Goal: Task Accomplishment & Management: Manage account settings

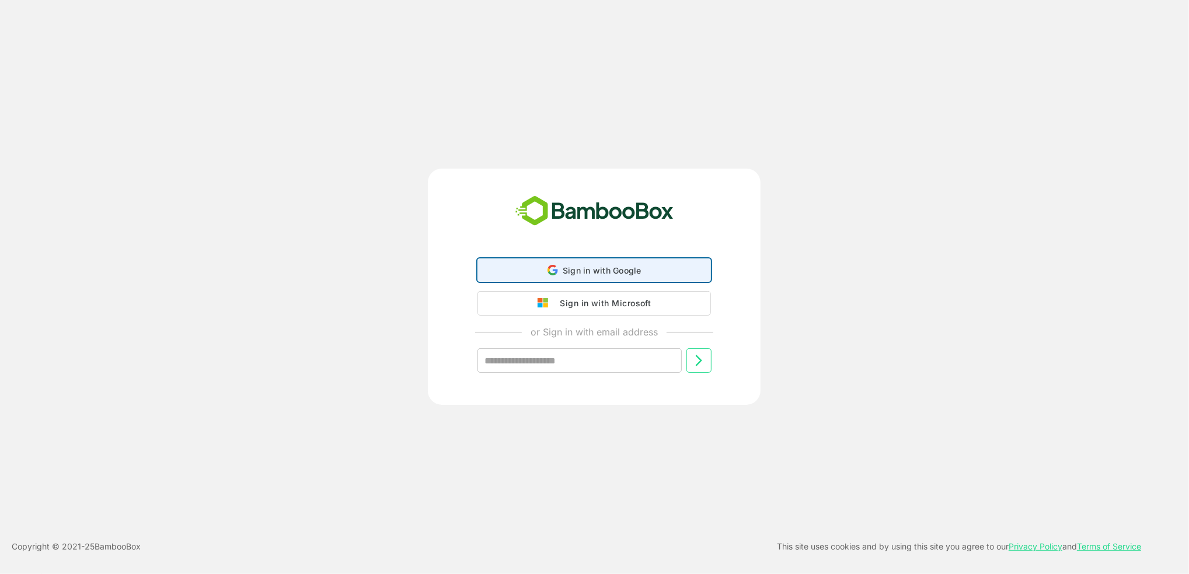
click at [584, 273] on span "Sign in with Google" at bounding box center [602, 271] width 79 height 10
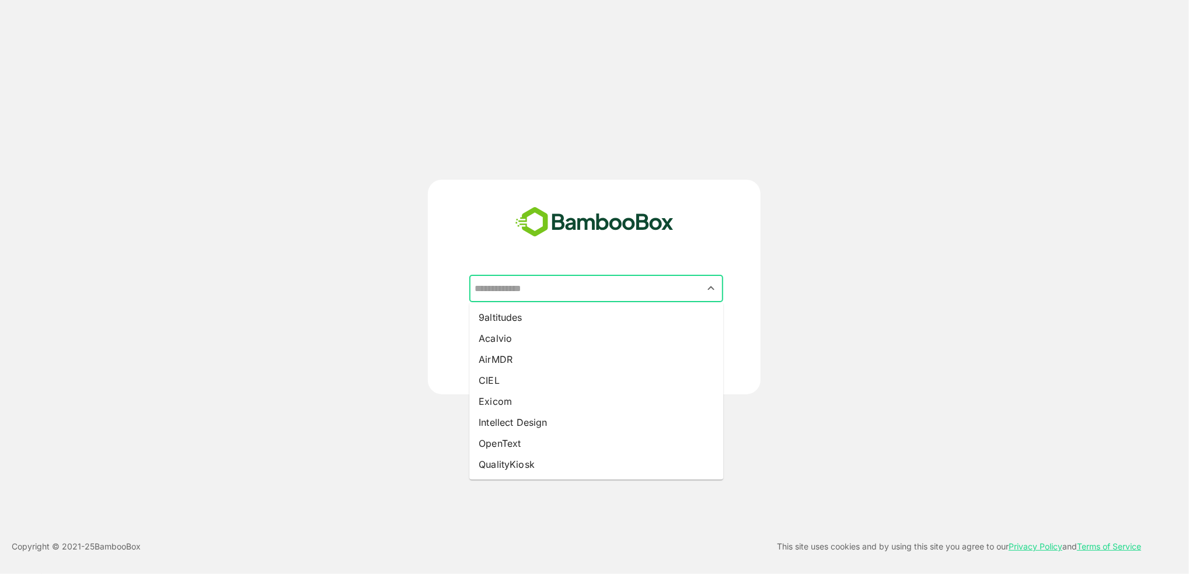
click at [577, 292] on input "text" at bounding box center [596, 289] width 249 height 22
click at [549, 430] on li "Intellect Design" at bounding box center [596, 422] width 254 height 21
type input "**********"
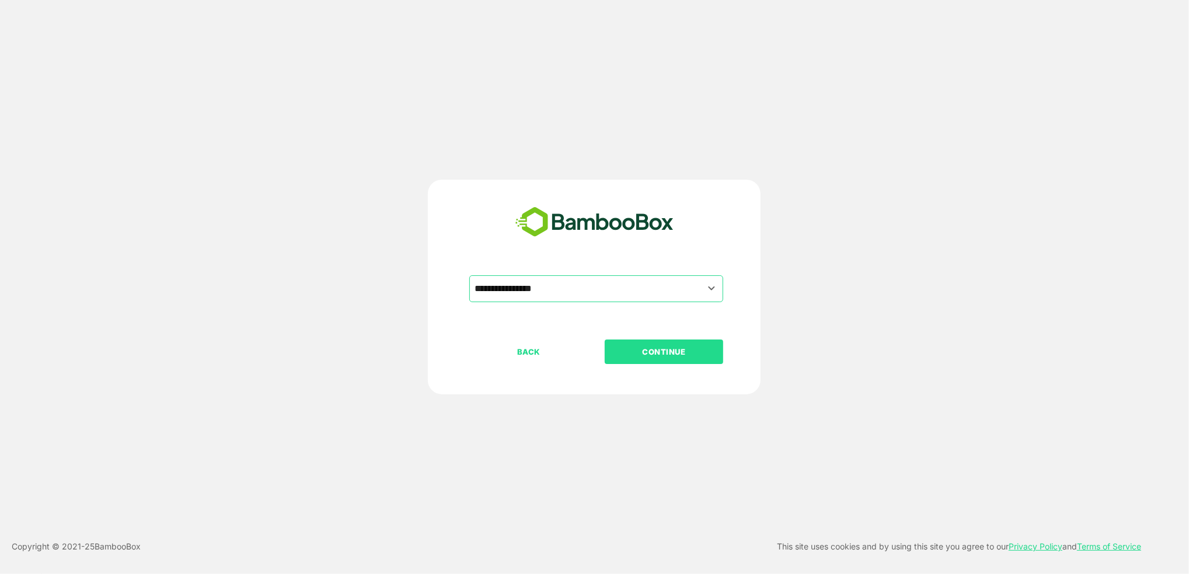
click at [669, 360] on button "CONTINUE" at bounding box center [664, 352] width 118 height 25
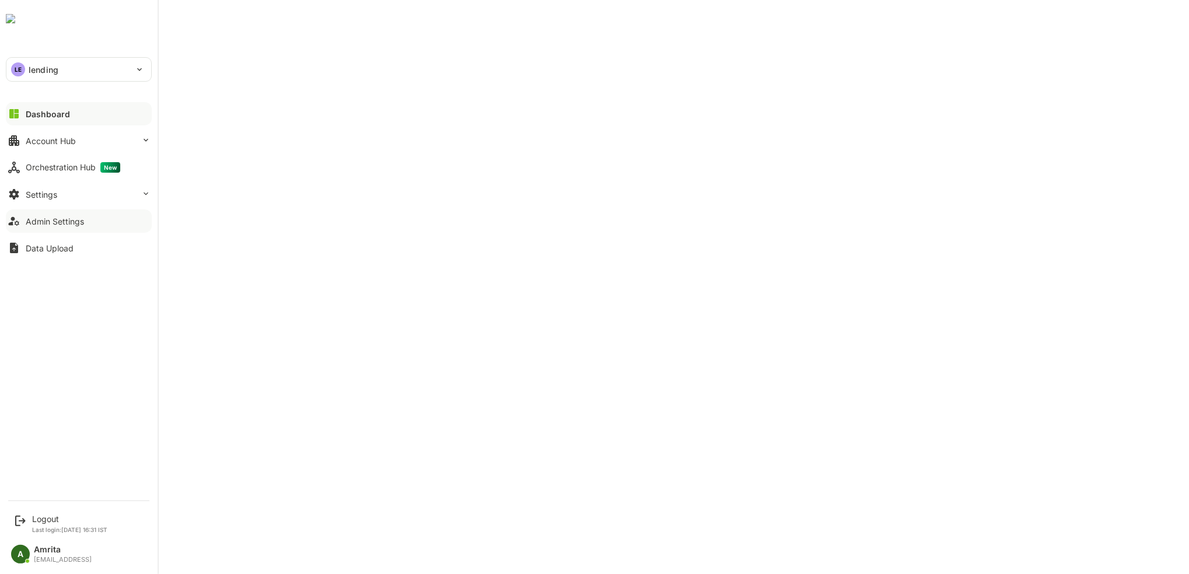
click at [40, 221] on div "Admin Settings" at bounding box center [55, 222] width 58 height 10
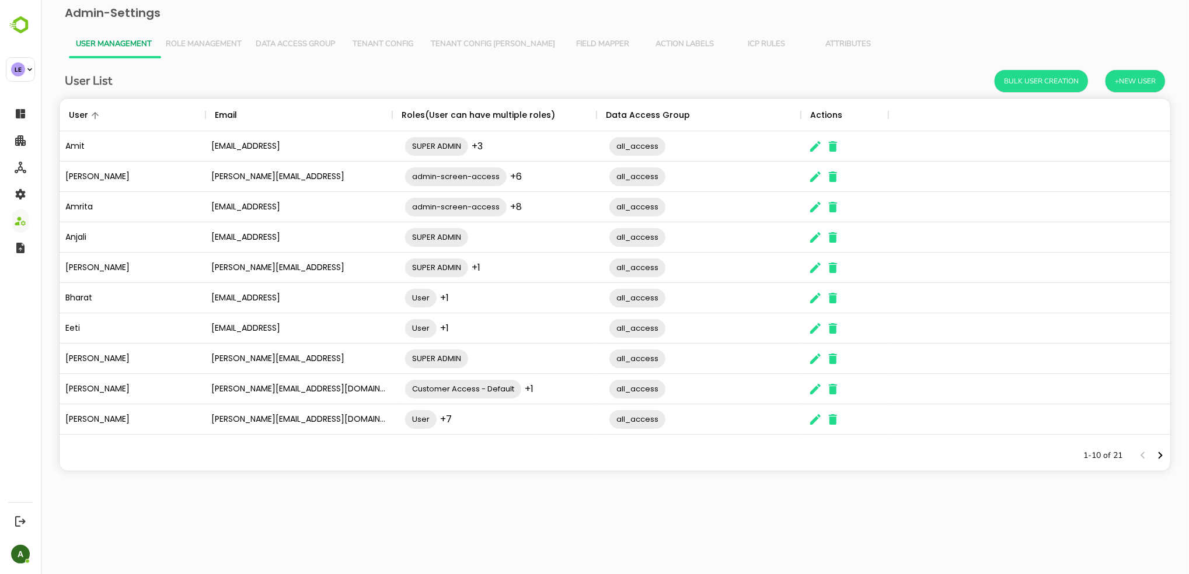
scroll to position [330, 1099]
click at [212, 46] on span "Role Management" at bounding box center [203, 44] width 76 height 9
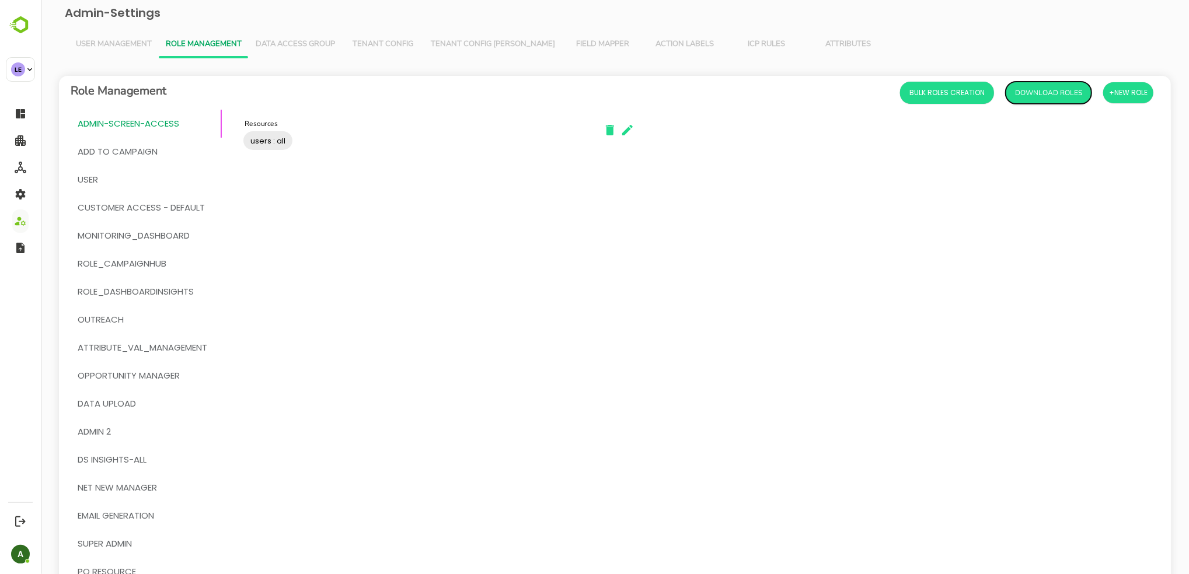
click at [1048, 90] on button "Download Roles" at bounding box center [1048, 93] width 86 height 22
click at [298, 37] on button "Data Access Group" at bounding box center [294, 44] width 93 height 28
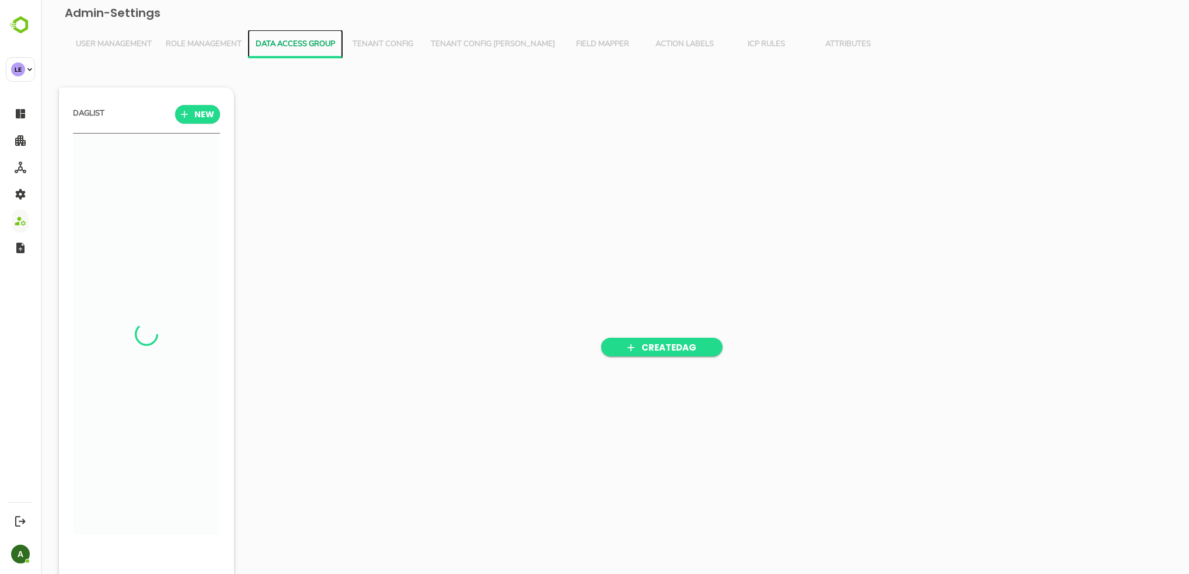
scroll to position [399, 145]
click at [389, 46] on span "Tenant Config" at bounding box center [382, 44] width 68 height 9
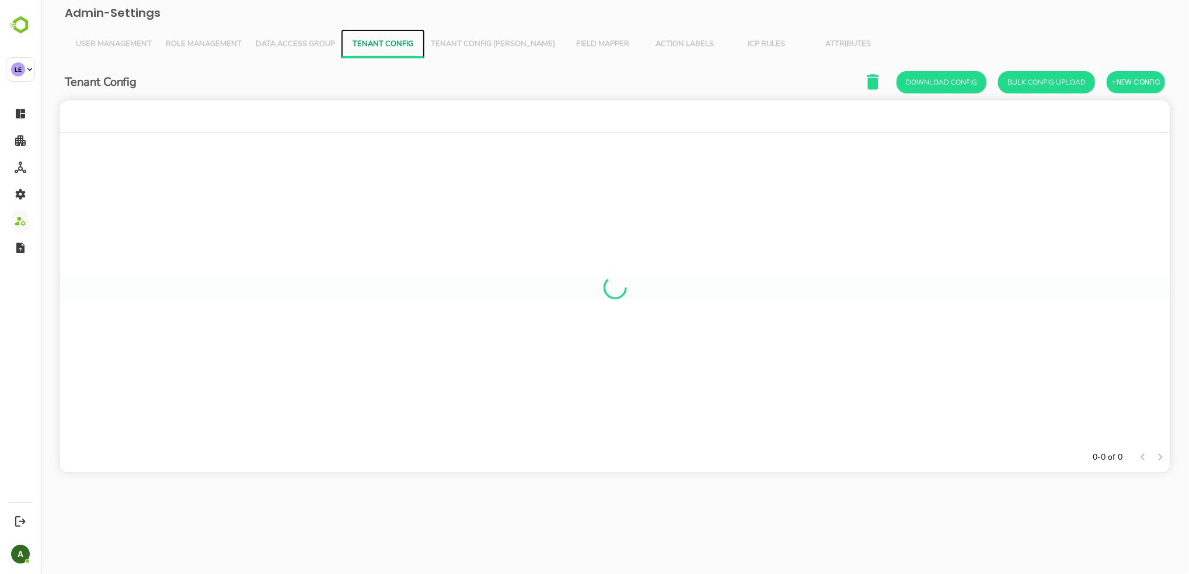
scroll to position [330, 1099]
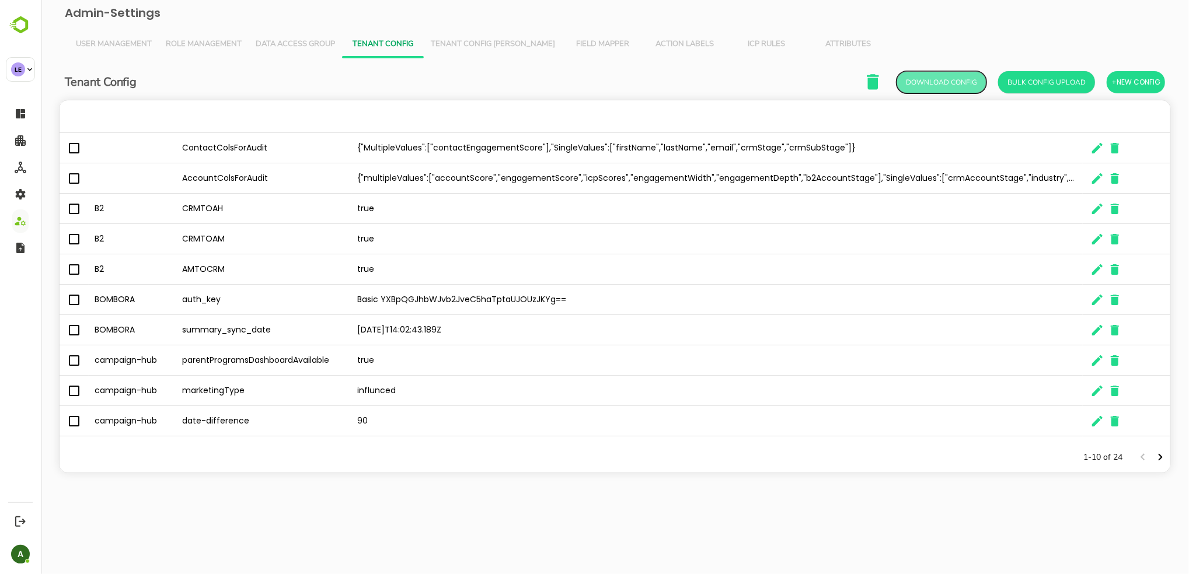
click at [934, 84] on button "Download Config" at bounding box center [941, 82] width 90 height 22
click at [650, 46] on span "Action Labels" at bounding box center [684, 44] width 68 height 9
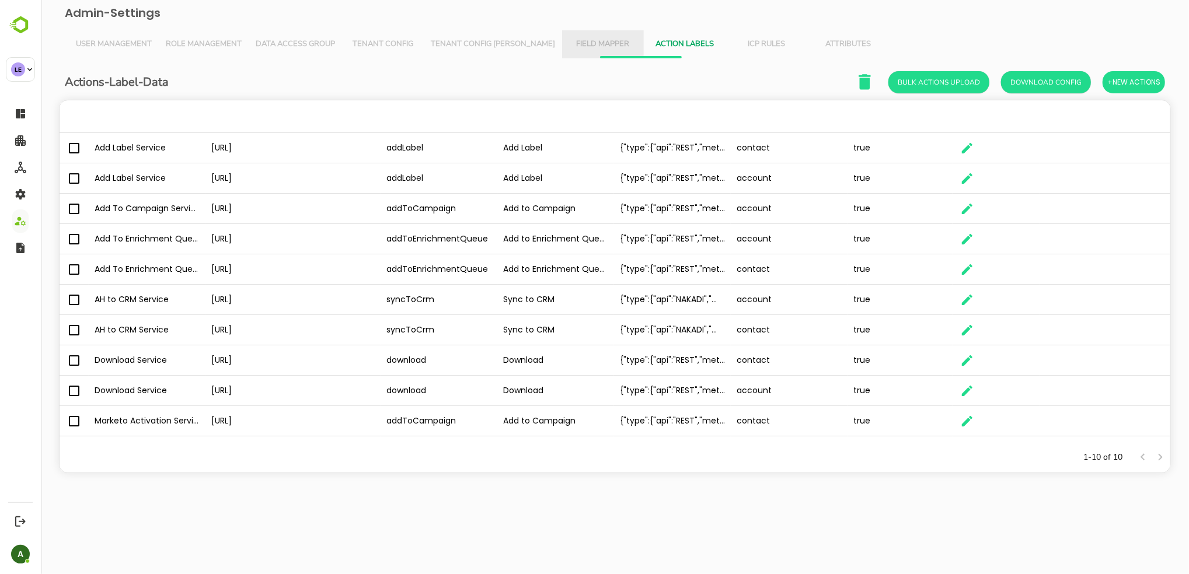
click at [569, 48] on span "Field Mapper" at bounding box center [603, 44] width 68 height 9
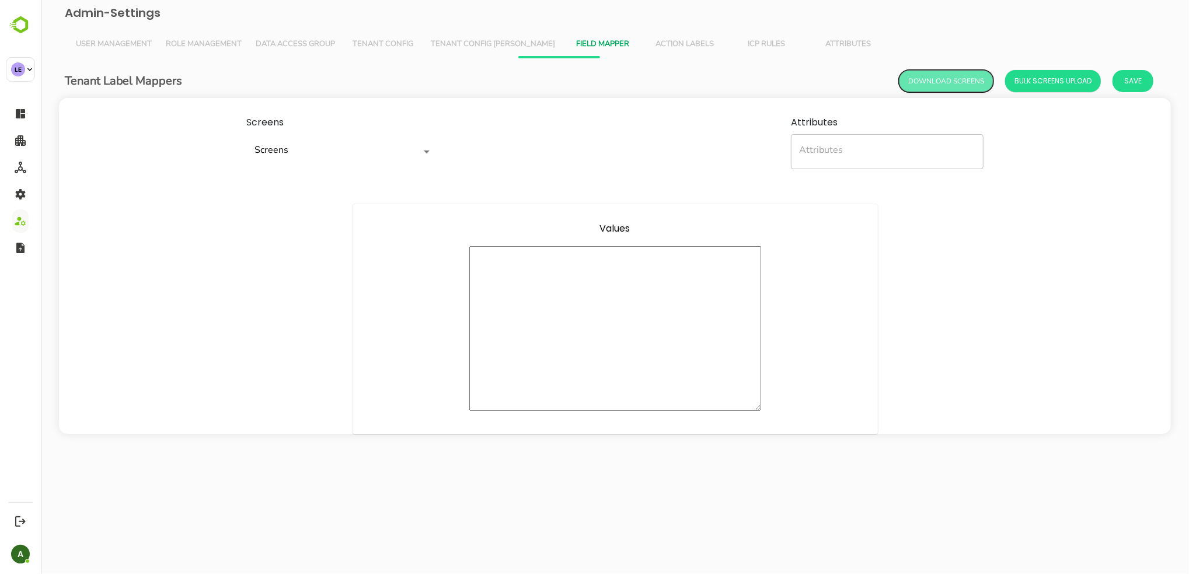
click at [968, 84] on button "Download Screens" at bounding box center [945, 81] width 95 height 22
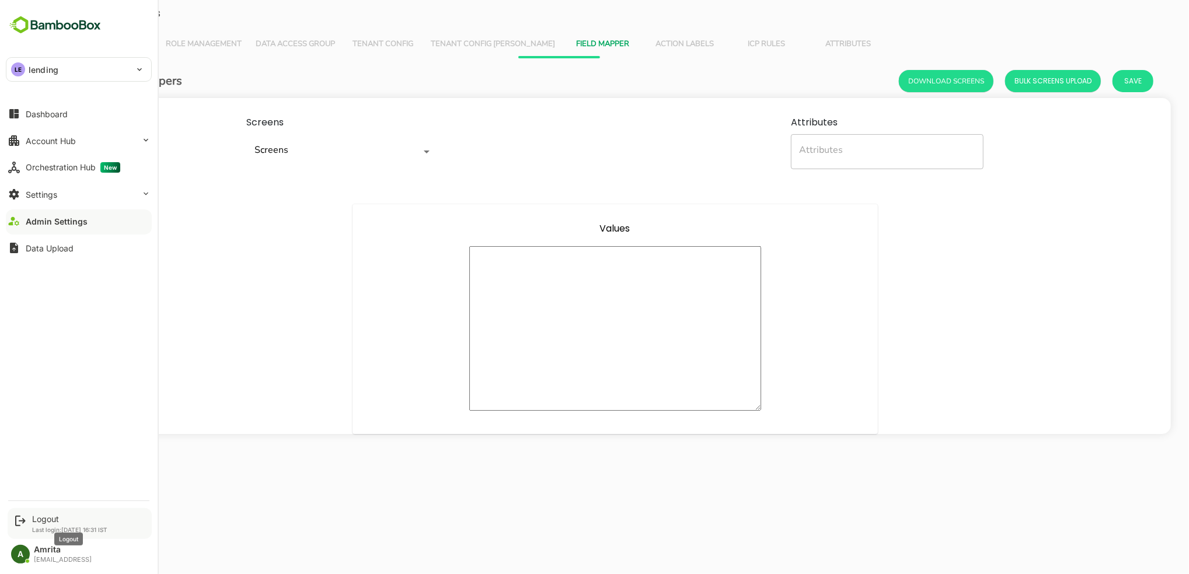
click at [57, 517] on div "Logout" at bounding box center [69, 519] width 75 height 10
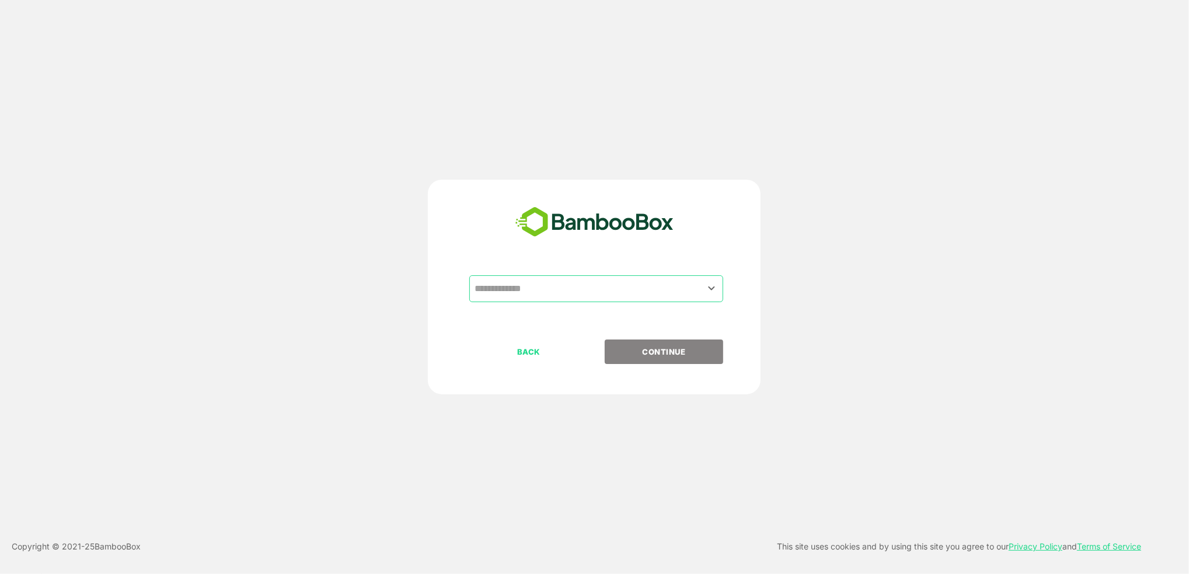
click at [590, 294] on input "text" at bounding box center [596, 289] width 249 height 22
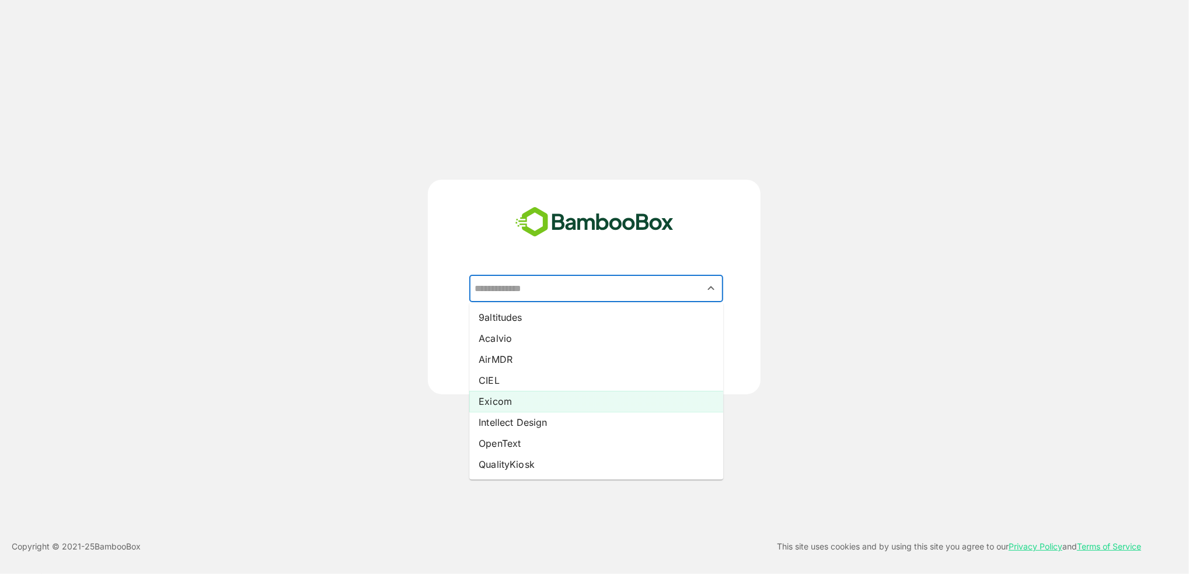
click at [544, 399] on li "Exicom" at bounding box center [596, 401] width 254 height 21
type input "******"
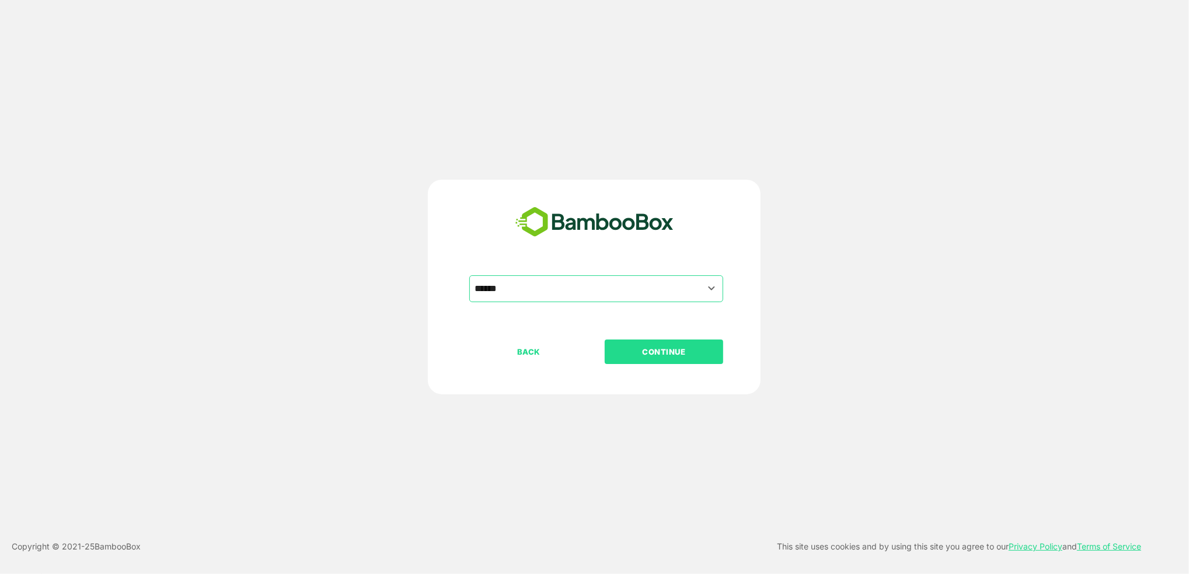
click at [641, 355] on p "CONTINUE" at bounding box center [664, 352] width 117 height 13
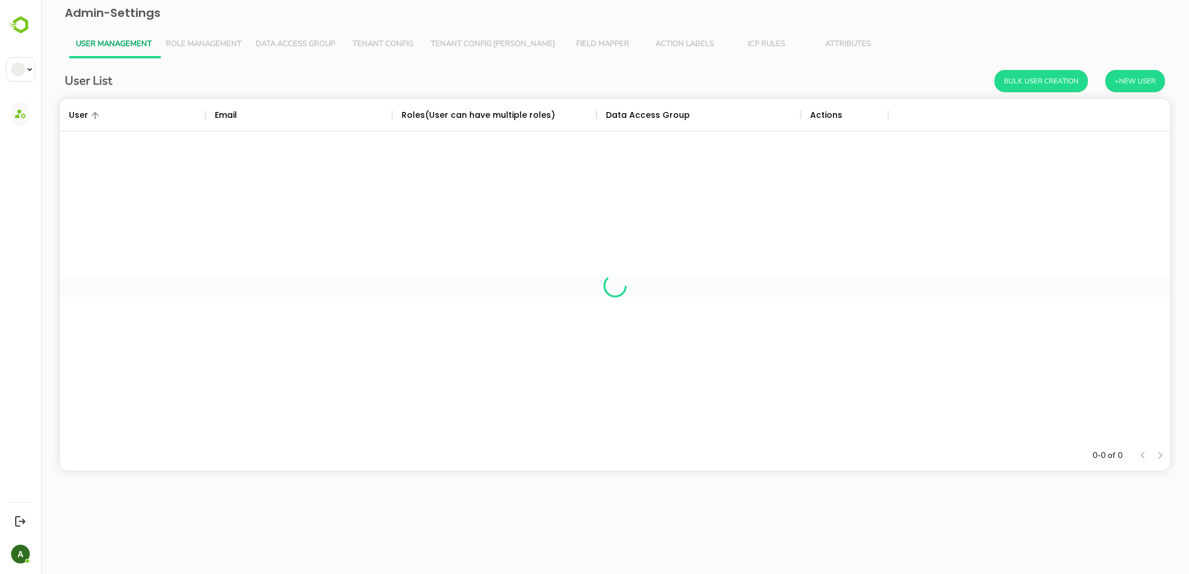
scroll to position [330, 1099]
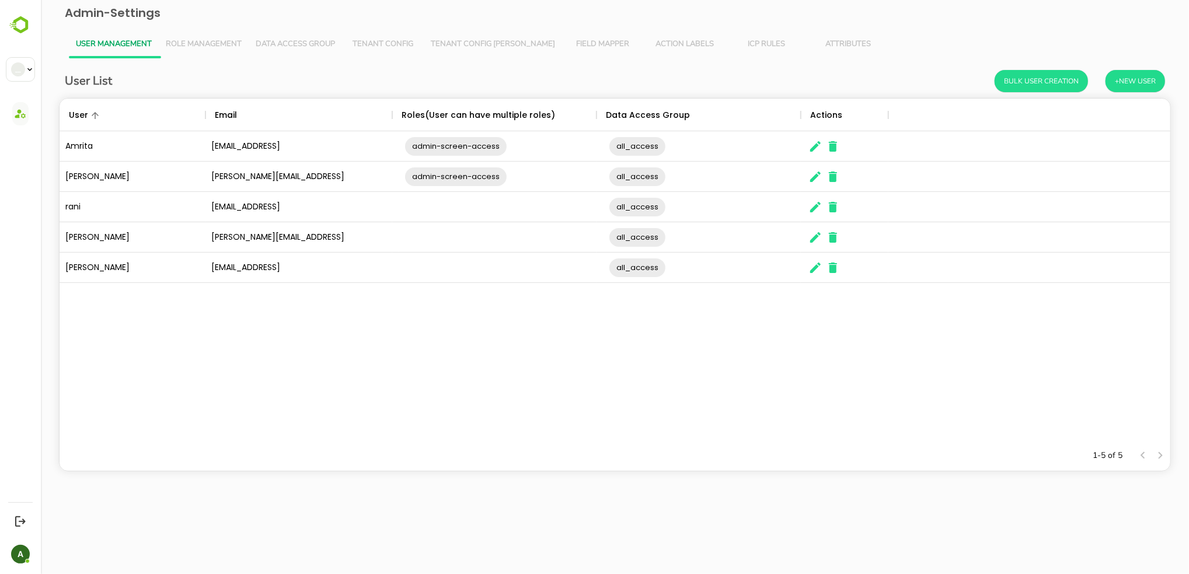
click at [197, 44] on span "Role Management" at bounding box center [203, 44] width 76 height 9
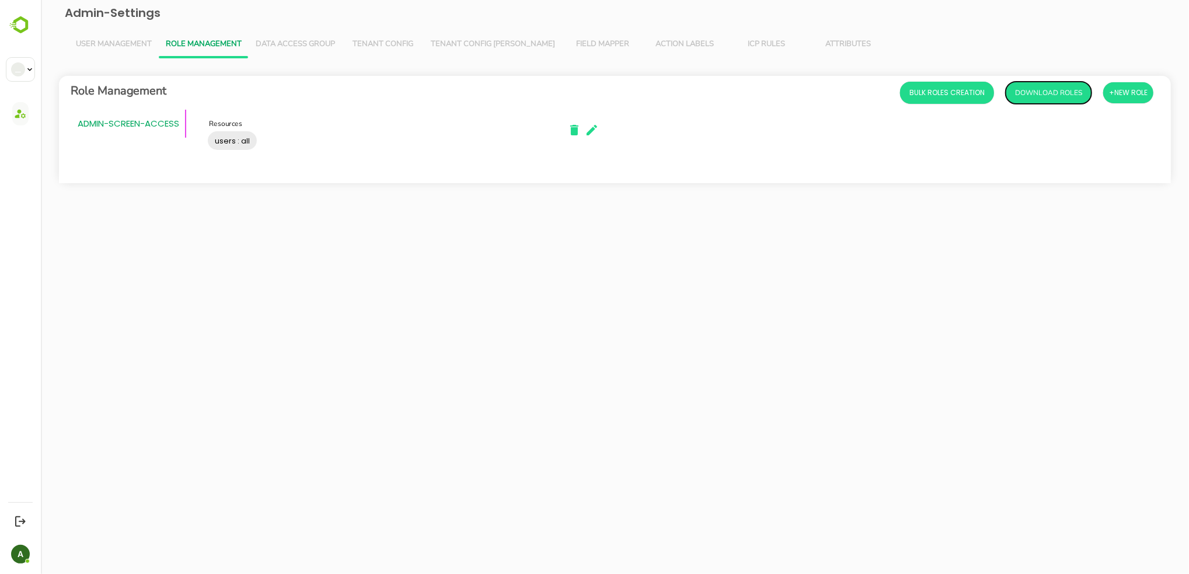
click at [1058, 97] on button "Download Roles" at bounding box center [1048, 93] width 86 height 22
click at [781, 188] on div "Role Management Bulk Roles Creation Download Roles +New Role admin-screen-acces…" at bounding box center [614, 135] width 1129 height 154
click at [939, 99] on span "Bulk Roles Creation" at bounding box center [946, 92] width 75 height 15
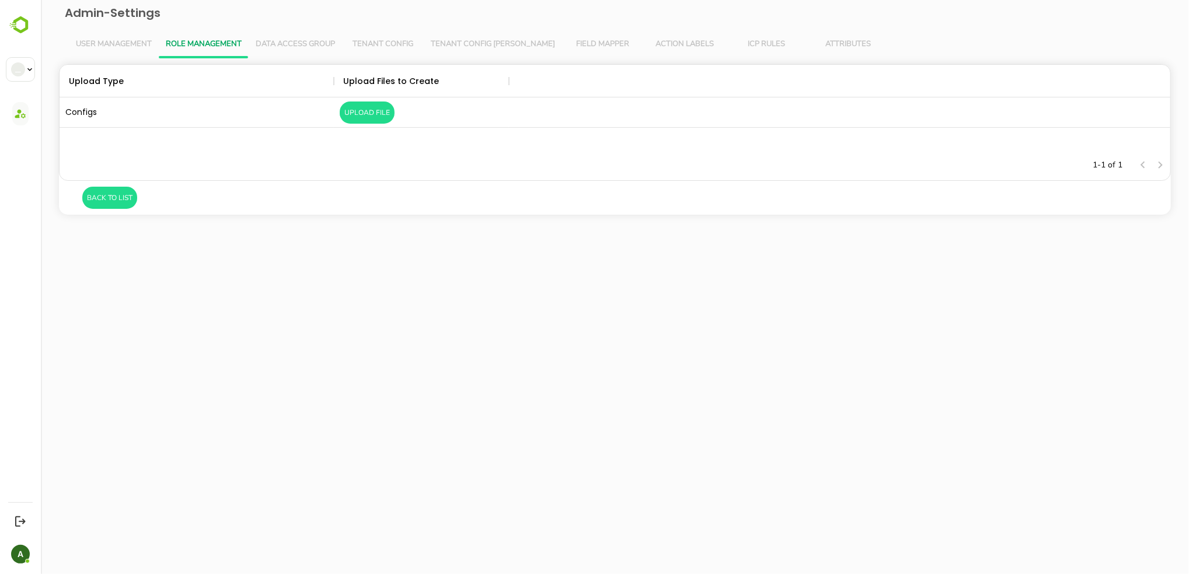
scroll to position [73, 1099]
click at [367, 115] on button "Upload File" at bounding box center [366, 113] width 55 height 22
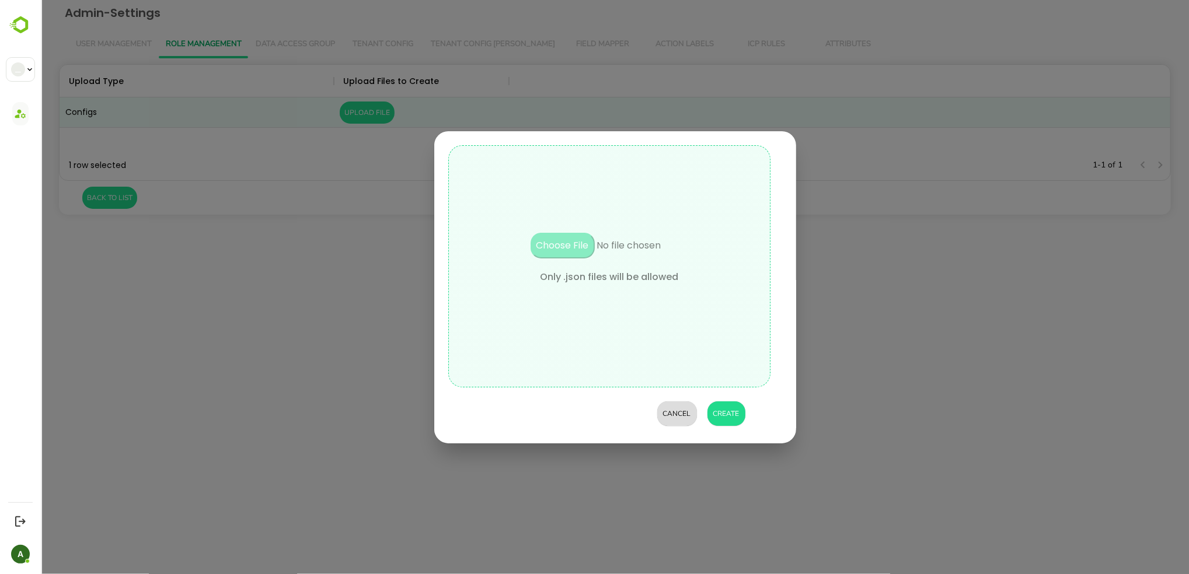
click at [583, 252] on input "file" at bounding box center [609, 251] width 198 height 37
type input "**********"
click at [731, 412] on button "Create" at bounding box center [726, 414] width 38 height 25
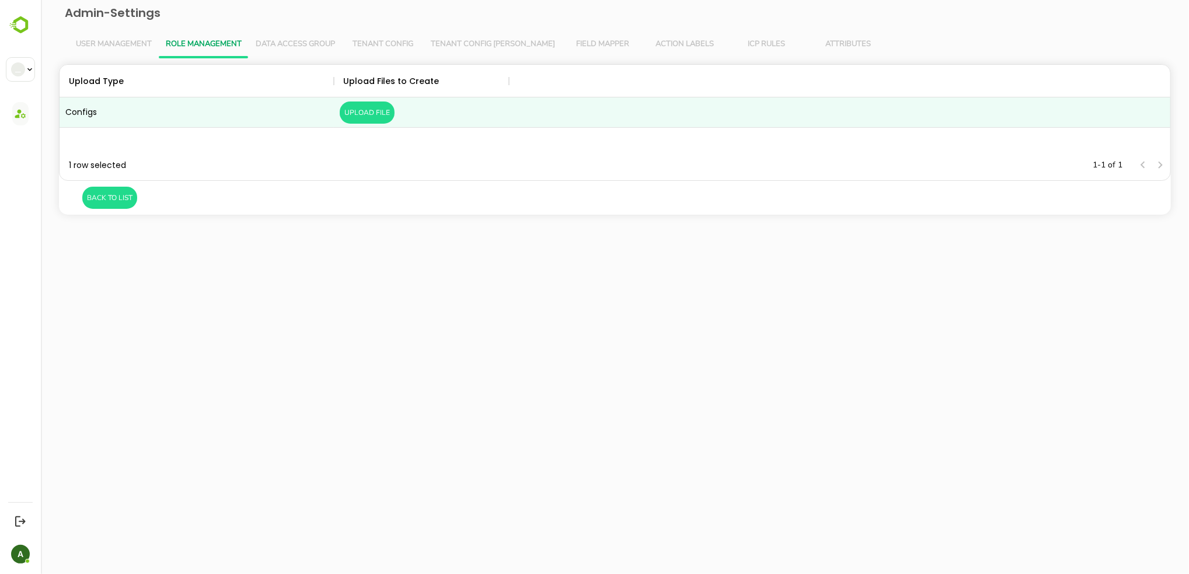
click at [116, 209] on div "Upload Type Upload Files to Create Configs Upload File 1 row selected 1-1 of 1 …" at bounding box center [614, 139] width 1112 height 151
click at [116, 196] on button "BacK to List" at bounding box center [109, 198] width 55 height 22
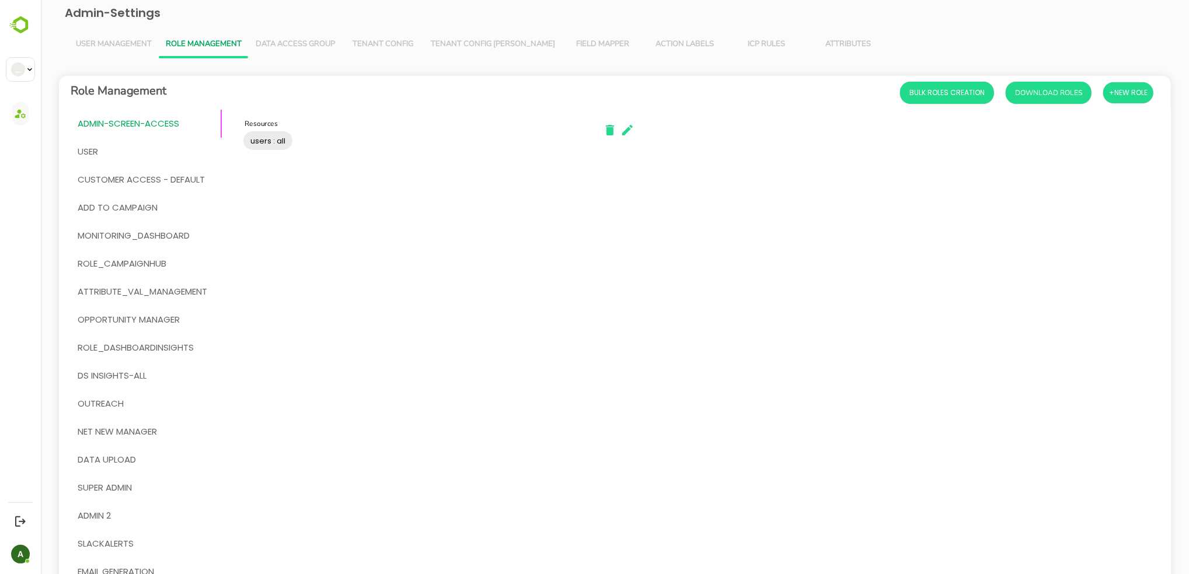
click at [130, 37] on button "User Management" at bounding box center [113, 44] width 90 height 28
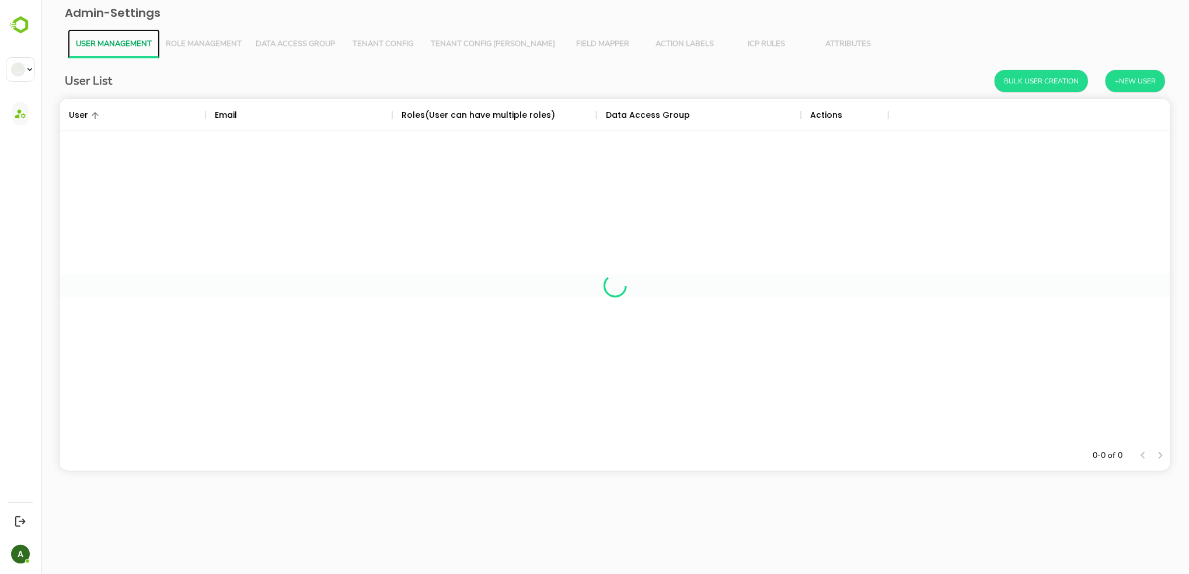
scroll to position [330, 1099]
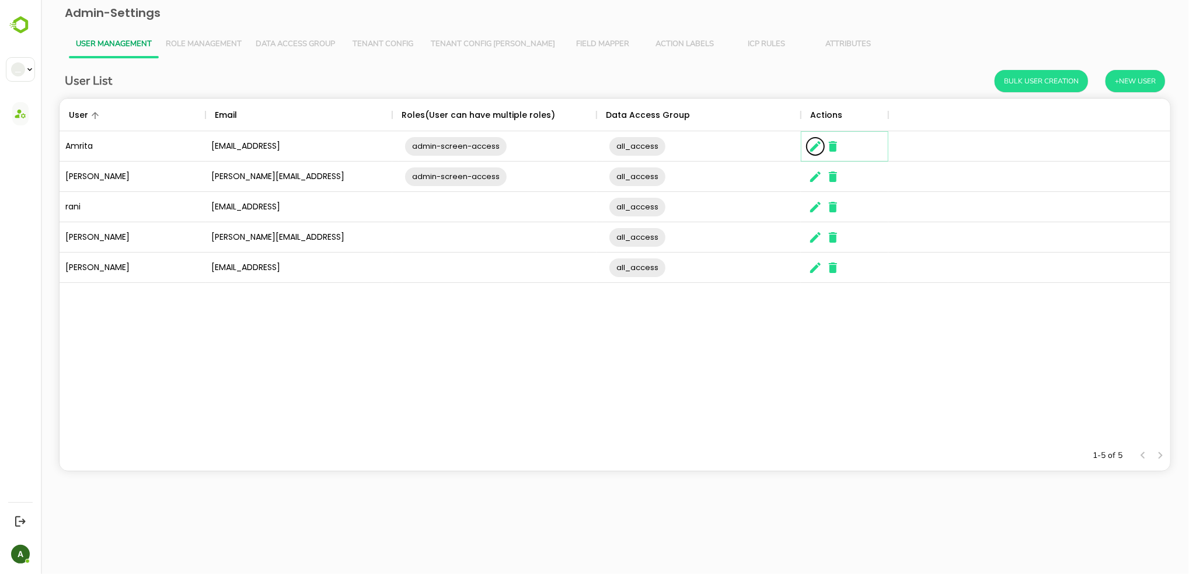
click at [809, 148] on icon "The User Data" at bounding box center [815, 147] width 14 height 14
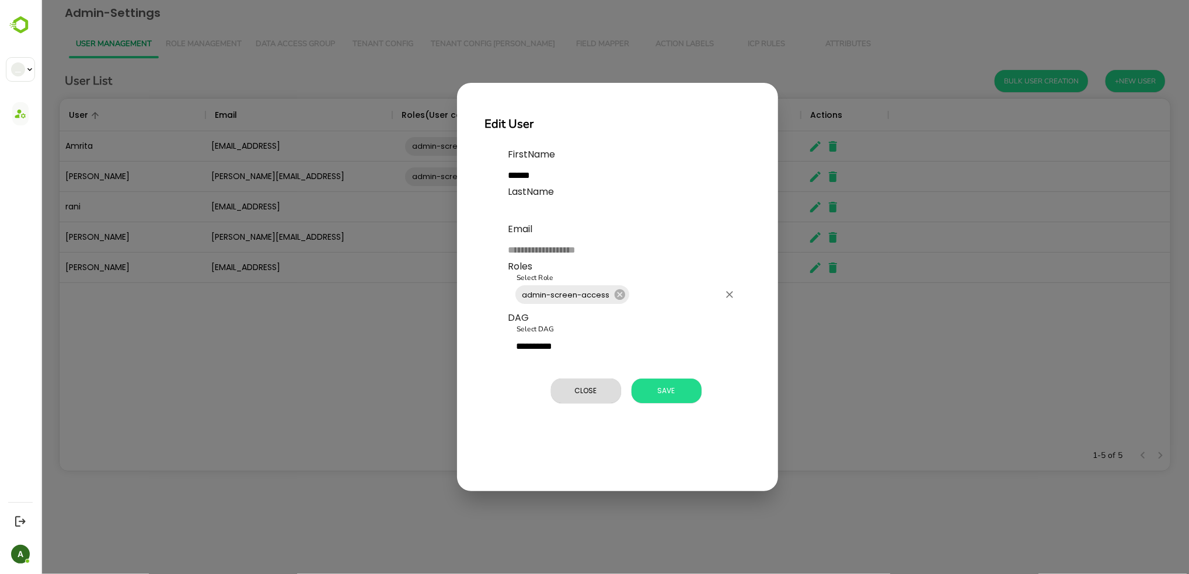
click at [654, 301] on input "Select Role" at bounding box center [674, 295] width 88 height 22
type input "****"
click at [622, 332] on li "SUPER ADMIN" at bounding box center [623, 326] width 233 height 21
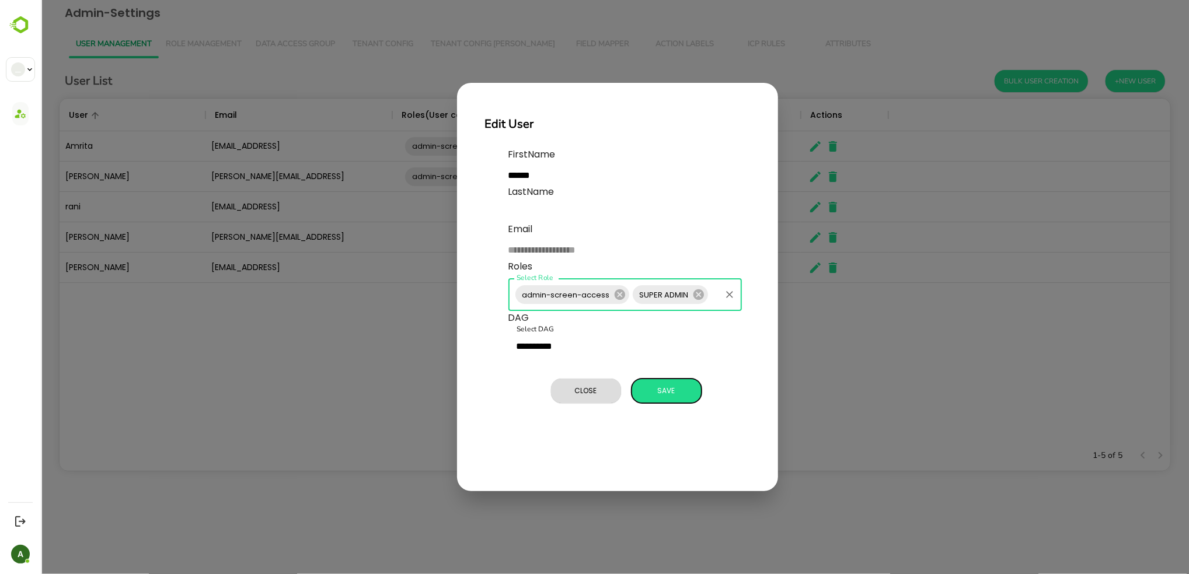
click at [679, 393] on p "**********" at bounding box center [629, 278] width 242 height 260
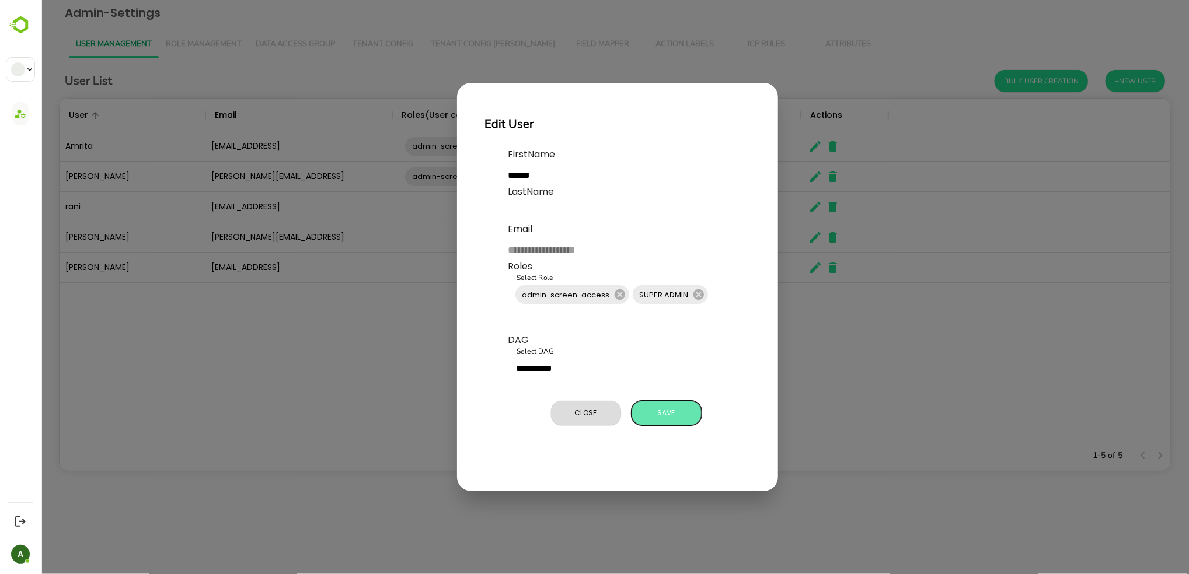
click at [675, 416] on span "Save" at bounding box center [666, 413] width 58 height 15
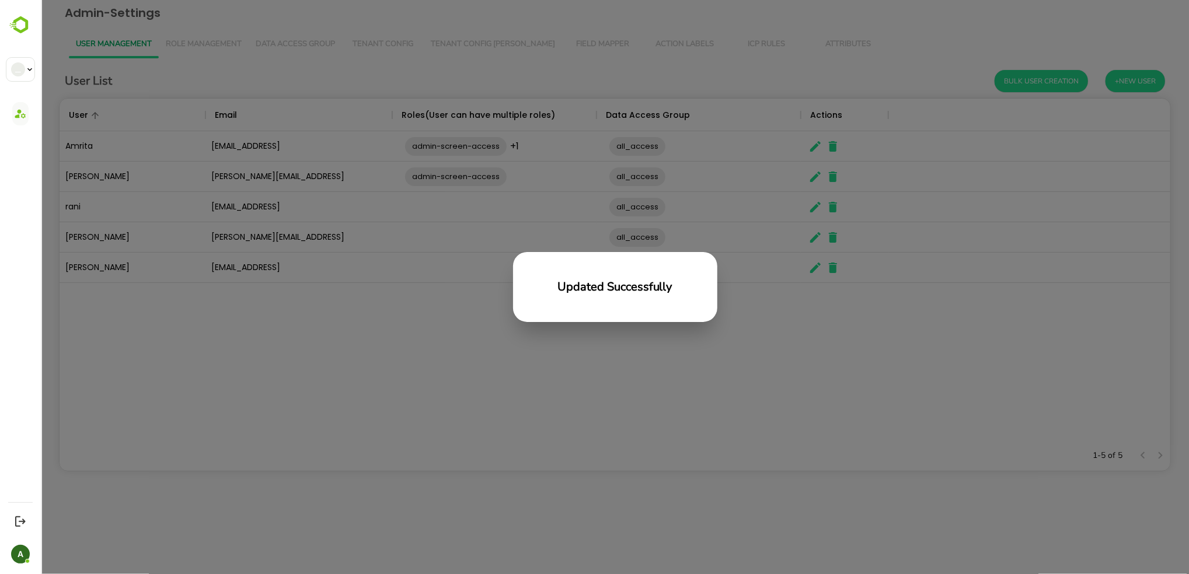
click at [780, 399] on div "Updated Successfully" at bounding box center [614, 287] width 1148 height 574
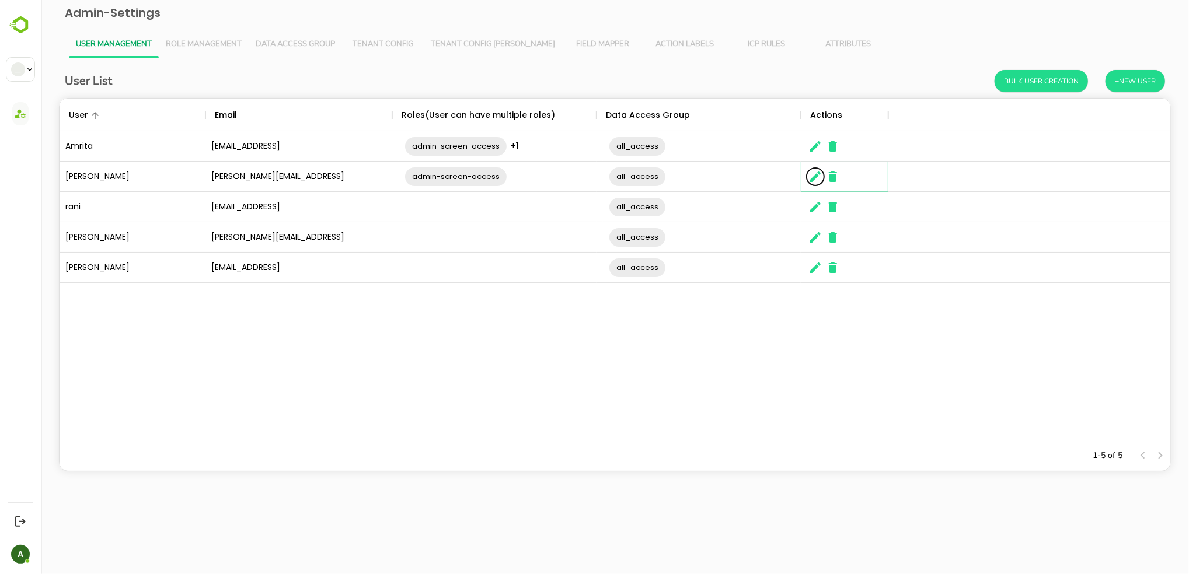
click at [810, 180] on icon "The User Data" at bounding box center [815, 177] width 11 height 11
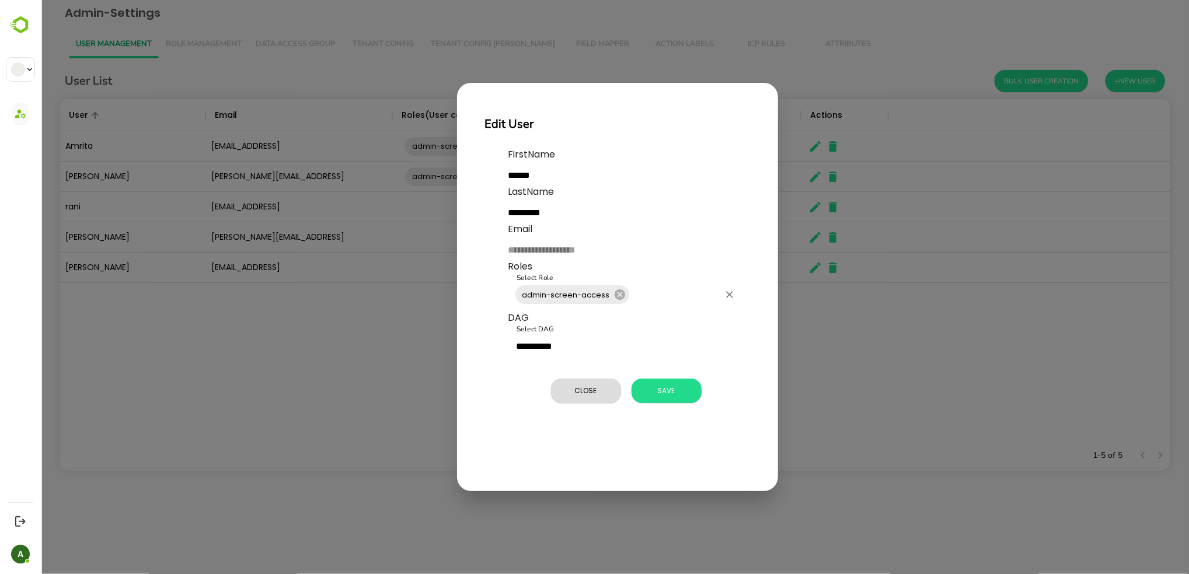
click at [659, 299] on input "Select Role" at bounding box center [674, 295] width 88 height 22
type input "*****"
click at [641, 323] on li "SUPER ADMIN" at bounding box center [623, 326] width 233 height 21
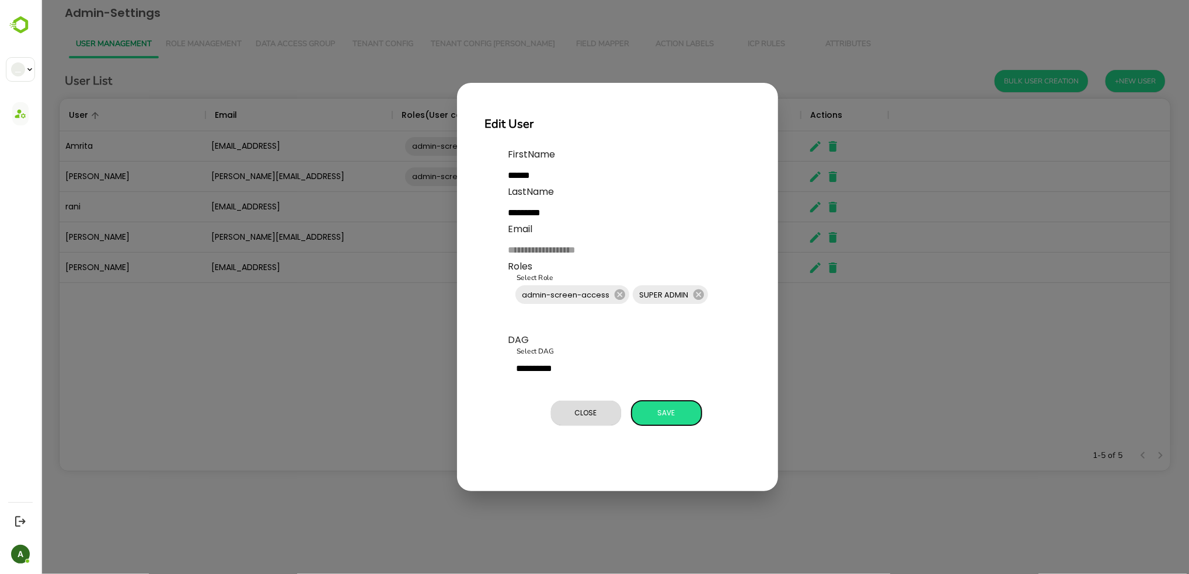
click at [664, 398] on div "Close Save" at bounding box center [629, 413] width 242 height 34
click at [663, 425] on button "Save" at bounding box center [666, 413] width 70 height 25
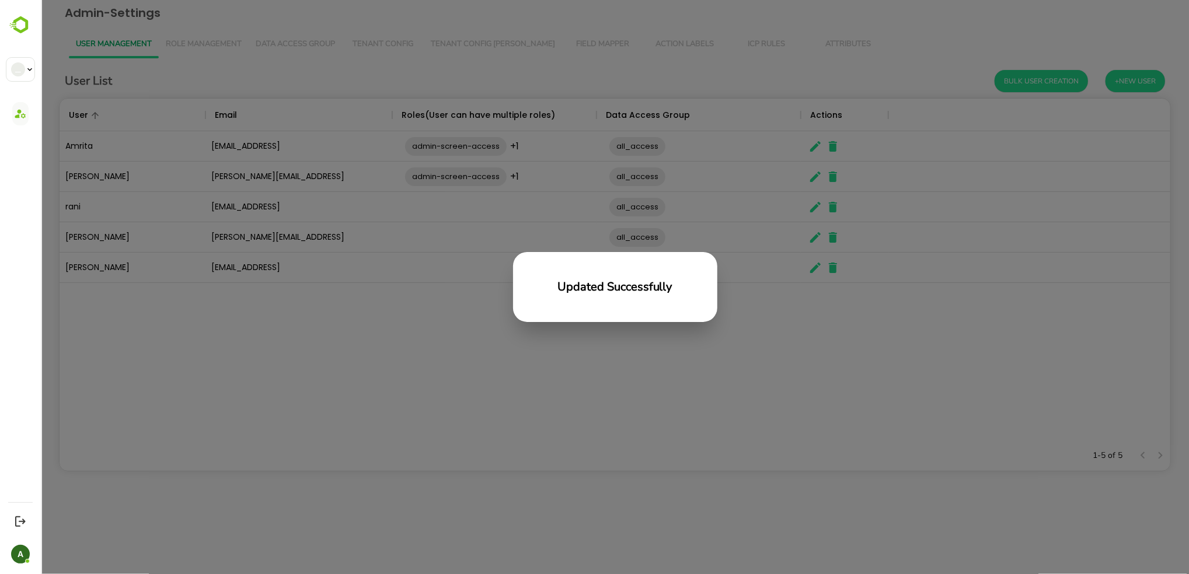
click at [700, 432] on div "Updated Successfully" at bounding box center [614, 287] width 1148 height 574
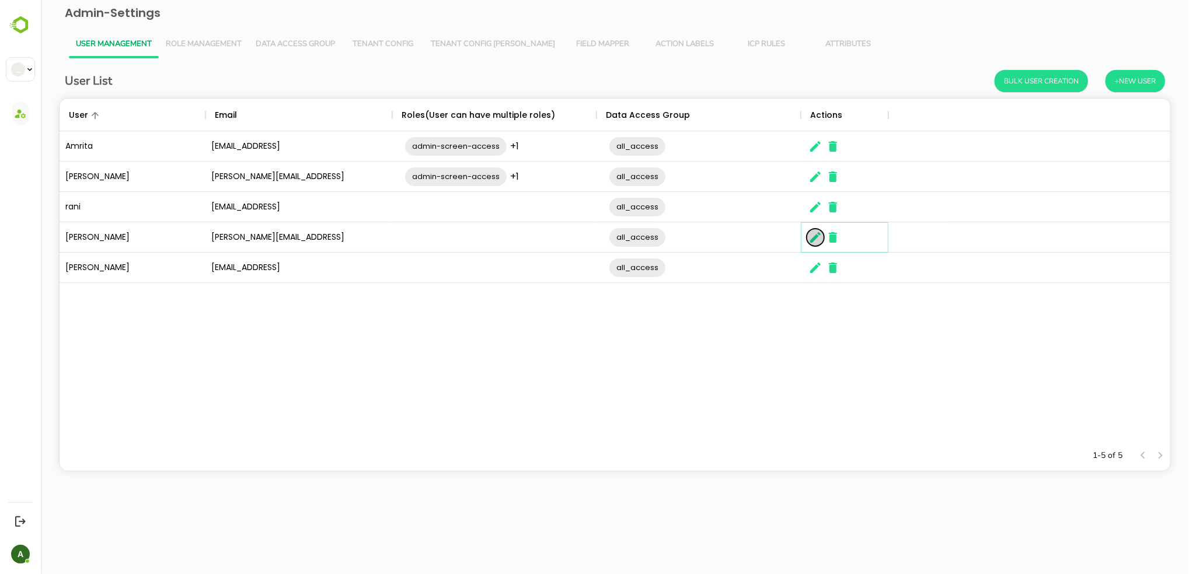
click at [808, 244] on icon "The User Data" at bounding box center [815, 238] width 14 height 14
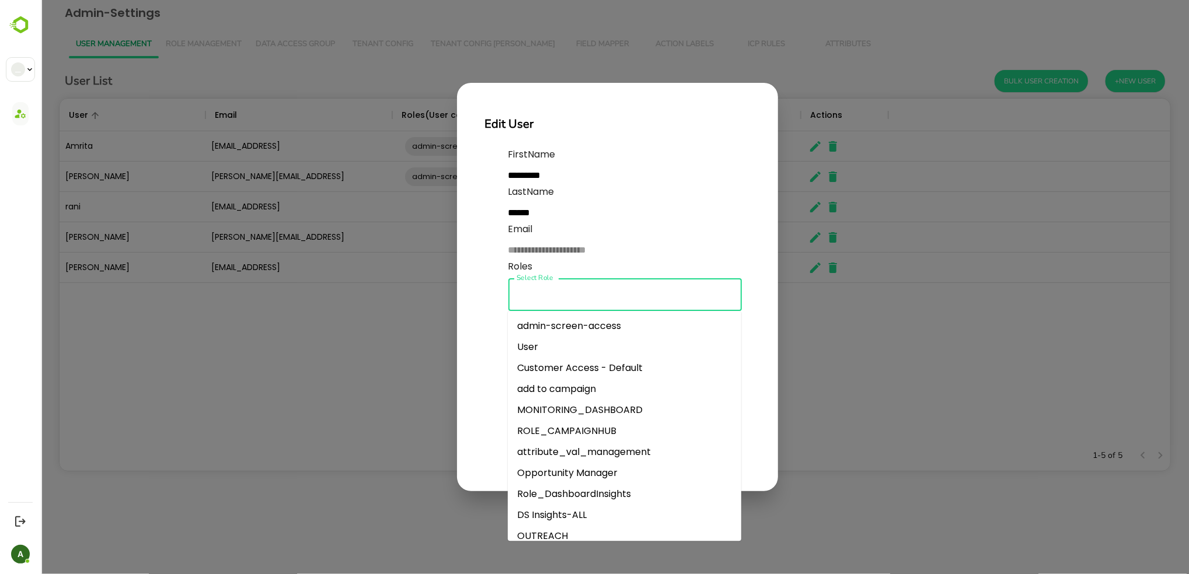
click at [577, 285] on input "Select Role" at bounding box center [624, 295] width 223 height 22
click at [592, 325] on li "admin-screen-access" at bounding box center [623, 326] width 233 height 21
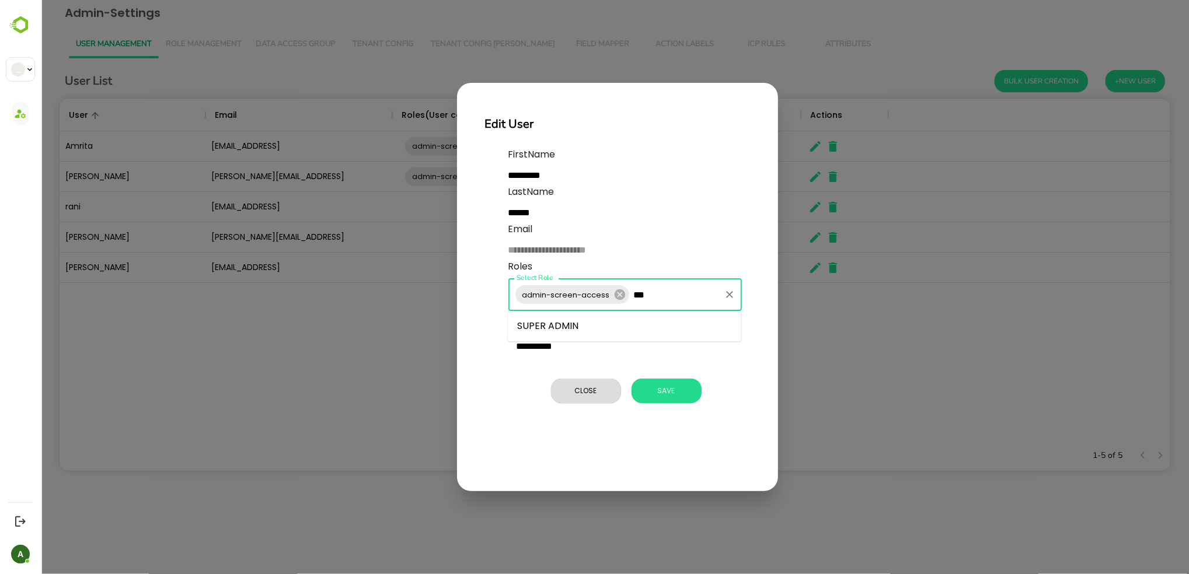
type input "****"
click at [593, 329] on li "SUPER ADMIN" at bounding box center [623, 326] width 233 height 21
click at [680, 402] on button "Save" at bounding box center [666, 391] width 70 height 25
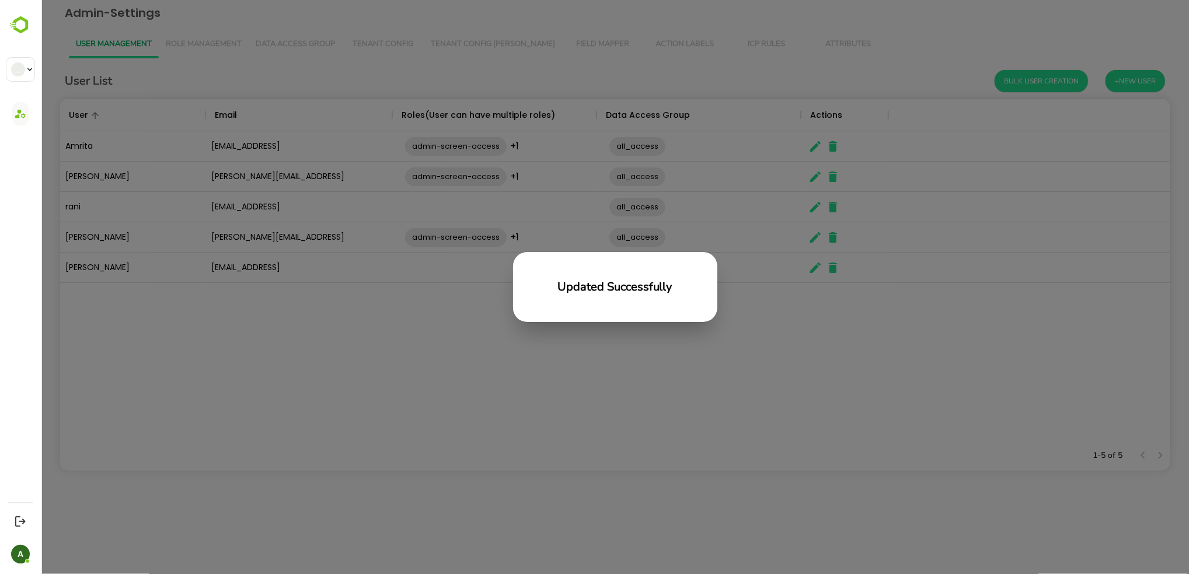
click at [799, 422] on div "Updated Successfully" at bounding box center [614, 287] width 1148 height 574
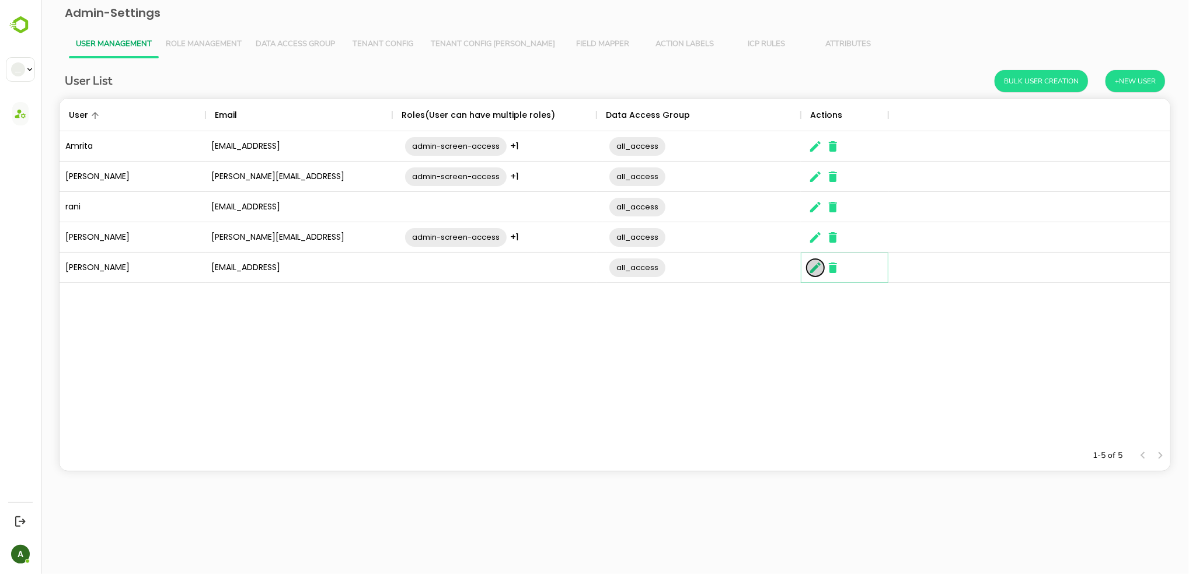
click at [808, 273] on icon "The User Data" at bounding box center [815, 268] width 14 height 14
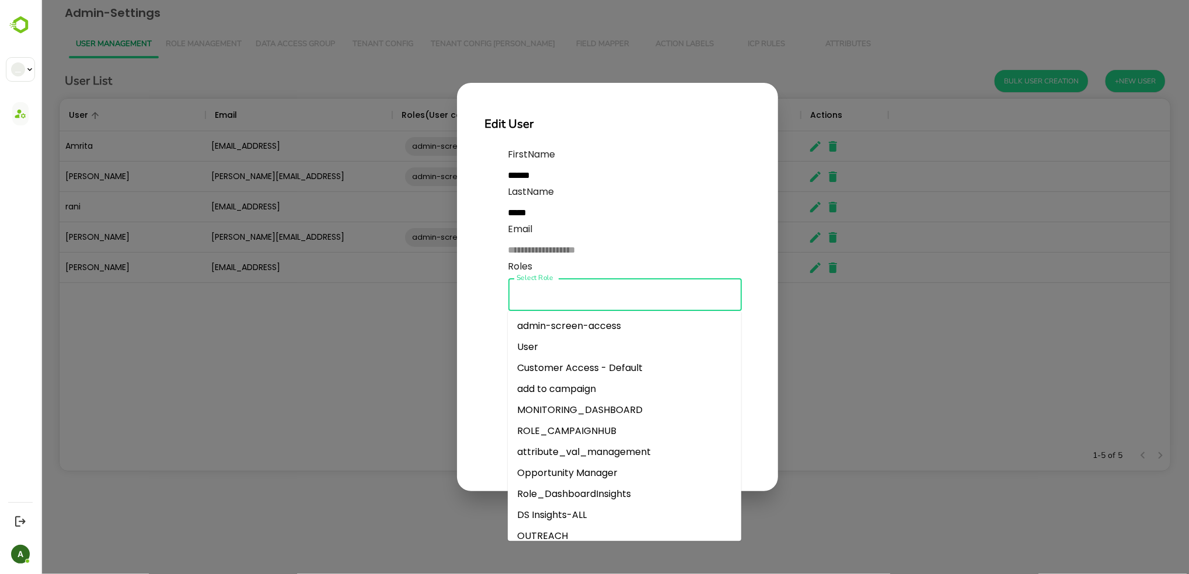
click at [622, 294] on input "Select Role" at bounding box center [624, 295] width 223 height 22
click at [612, 329] on li "admin-screen-access" at bounding box center [623, 326] width 233 height 21
click at [642, 295] on input "Select Role" at bounding box center [674, 295] width 88 height 22
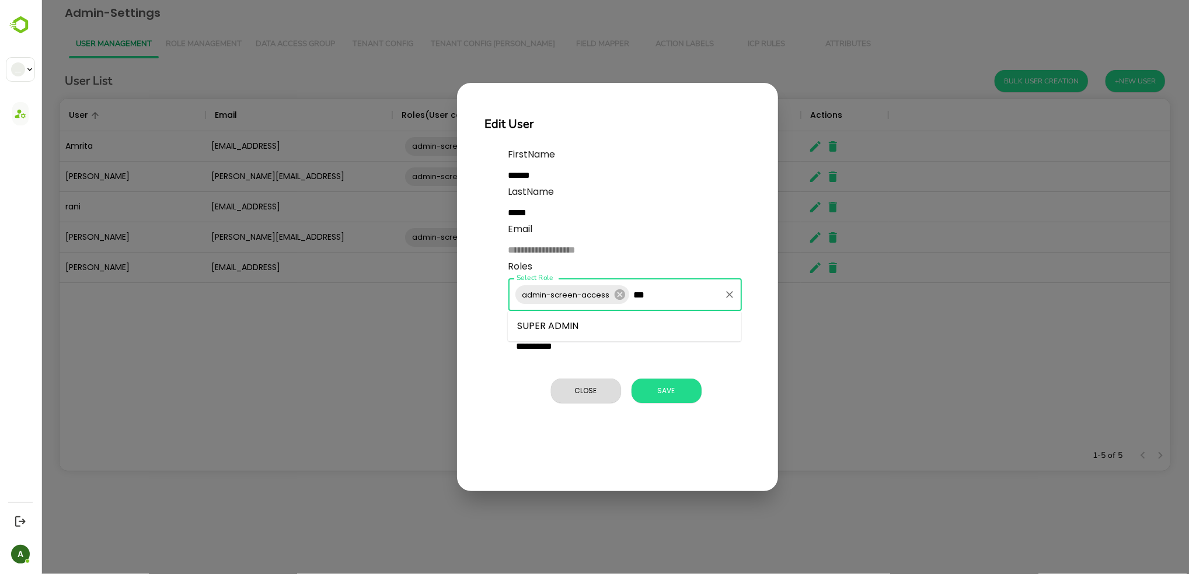
type input "****"
click at [611, 326] on li "SUPER ADMIN" at bounding box center [623, 326] width 233 height 21
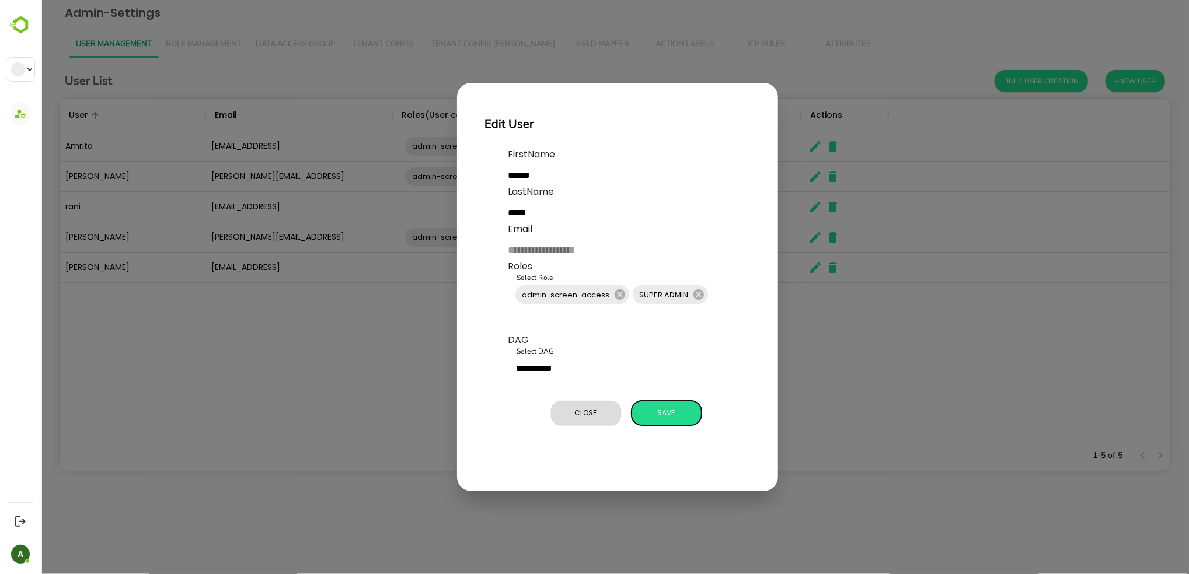
click at [670, 393] on p "**********" at bounding box center [629, 289] width 242 height 283
click at [672, 413] on span "Save" at bounding box center [666, 413] width 58 height 15
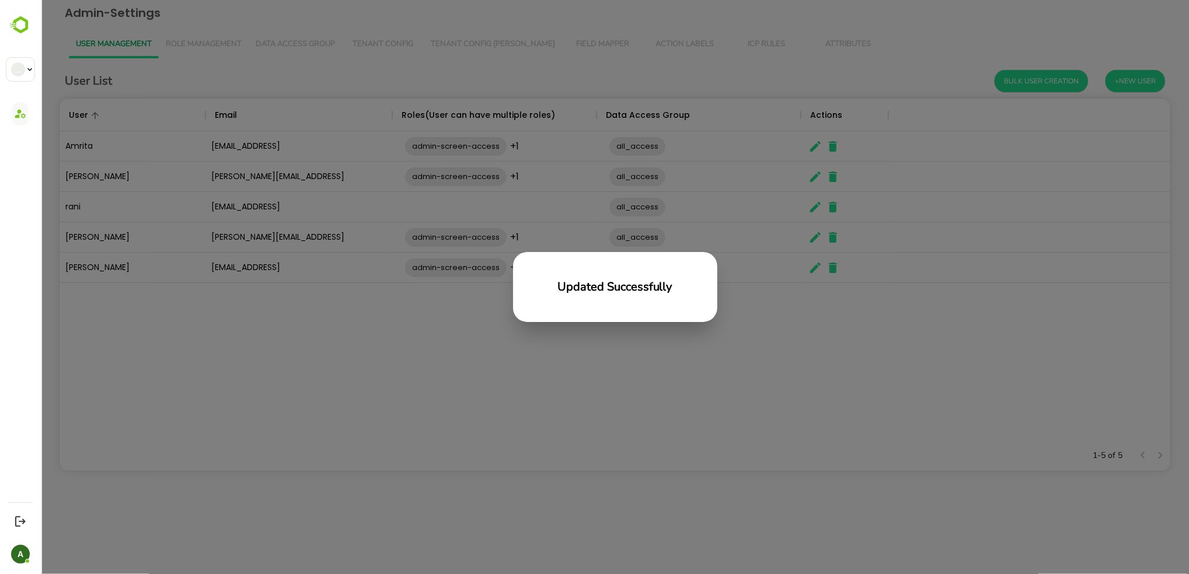
click at [672, 431] on div "Updated Successfully" at bounding box center [614, 287] width 1148 height 574
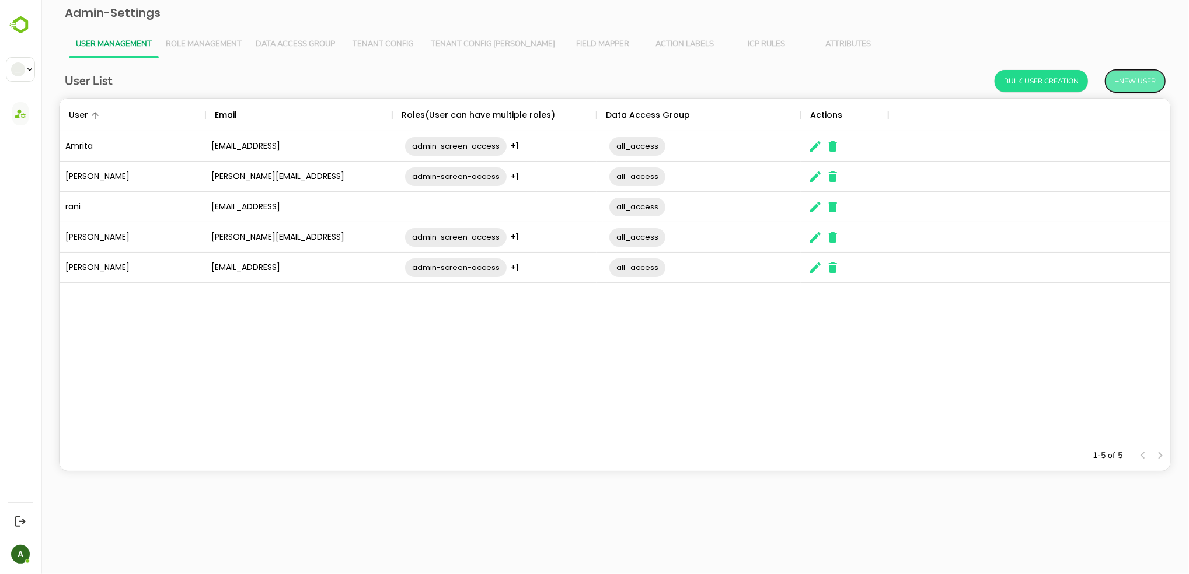
click at [1134, 74] on button "+New User" at bounding box center [1135, 81] width 60 height 22
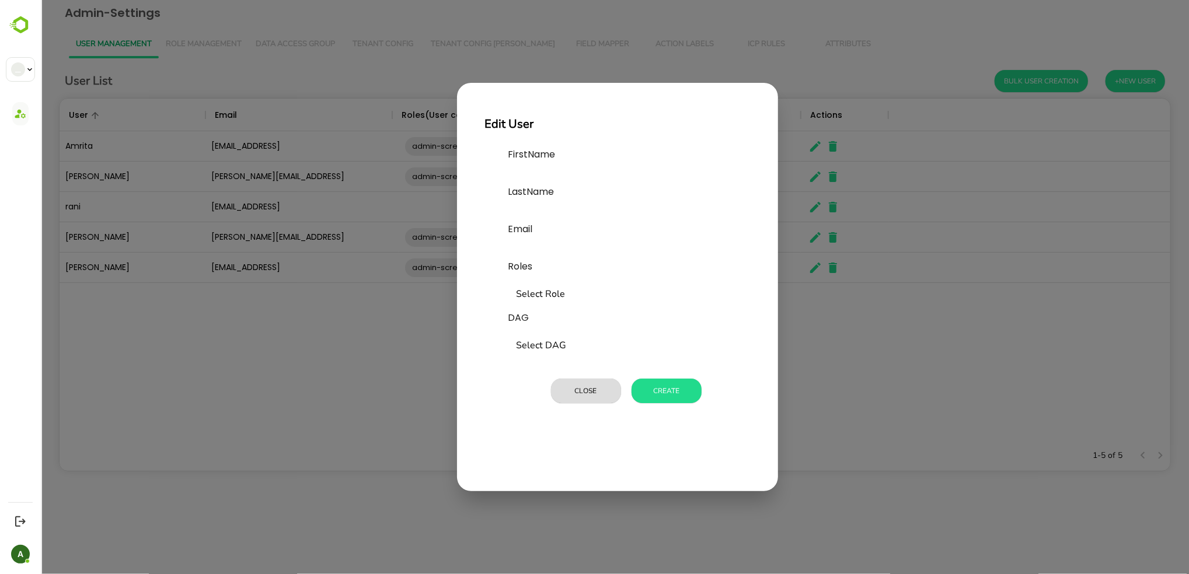
click at [542, 175] on input "text" at bounding box center [595, 175] width 175 height 19
type input "*****"
click at [553, 255] on input "text" at bounding box center [595, 250] width 175 height 19
type input "**********"
click at [549, 289] on input "Select Role" at bounding box center [624, 295] width 223 height 22
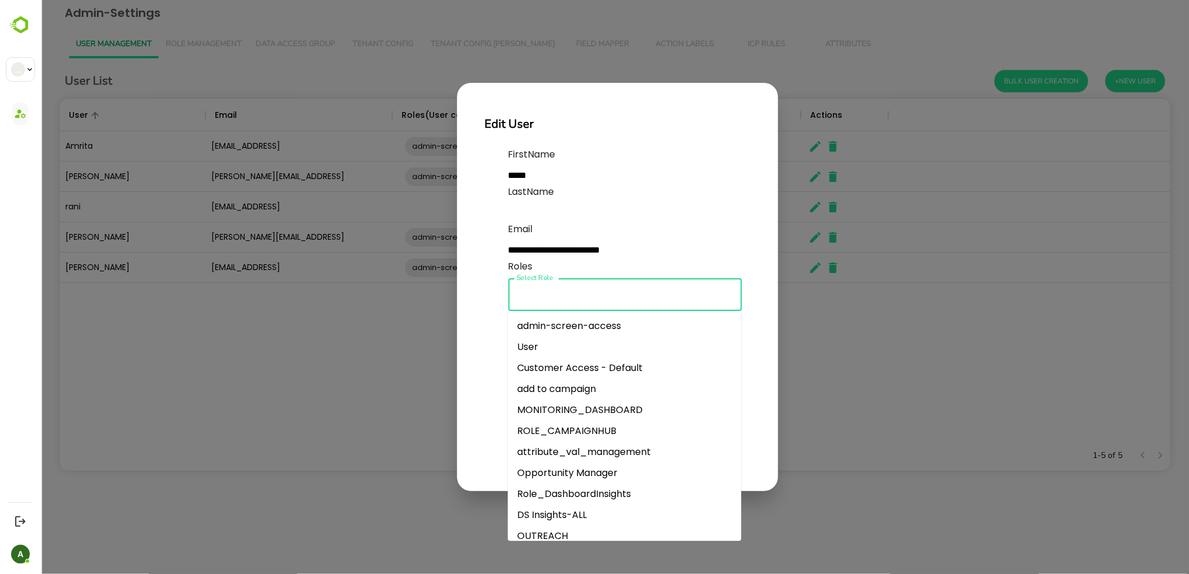
click at [552, 313] on ul "admin-screen-access User Customer Access - Default add to campaign MONITORING_D…" at bounding box center [623, 426] width 233 height 230
click at [556, 325] on li "admin-screen-access" at bounding box center [623, 326] width 233 height 21
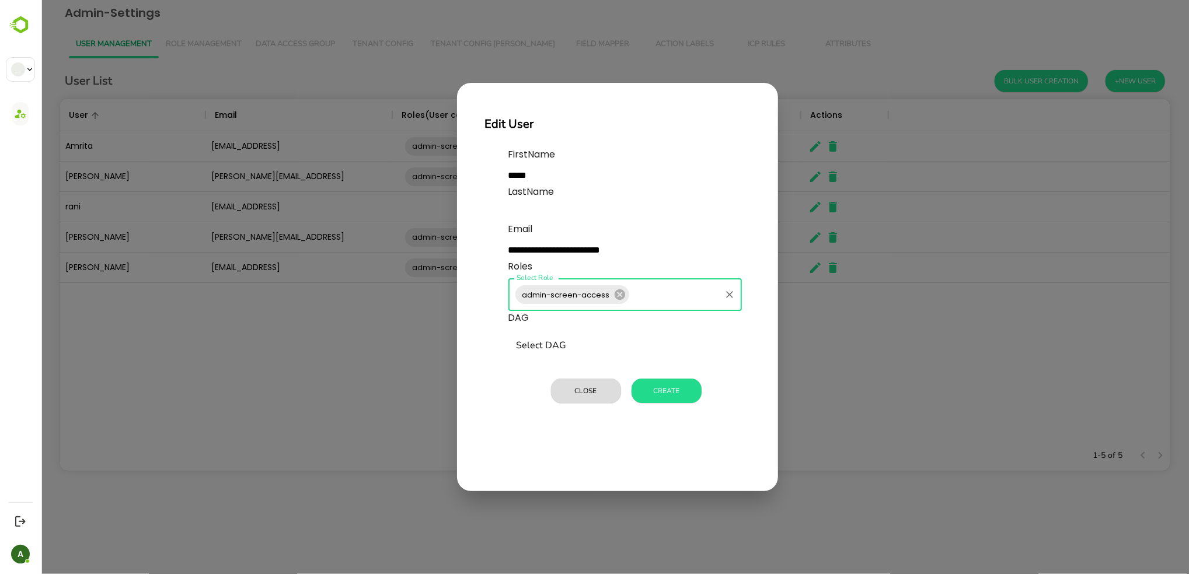
click at [638, 291] on input "Select Role" at bounding box center [674, 295] width 88 height 22
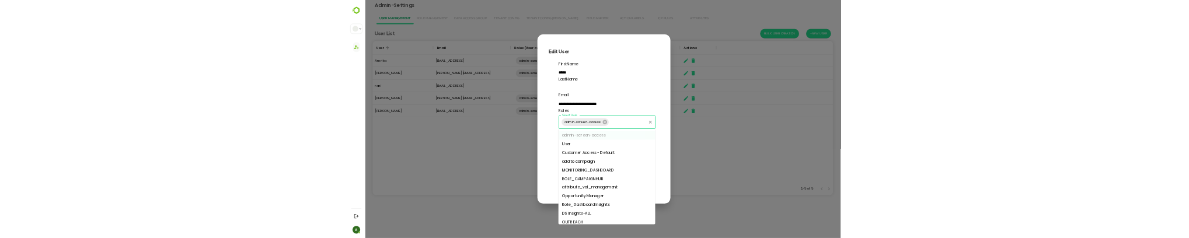
scroll to position [242, 0]
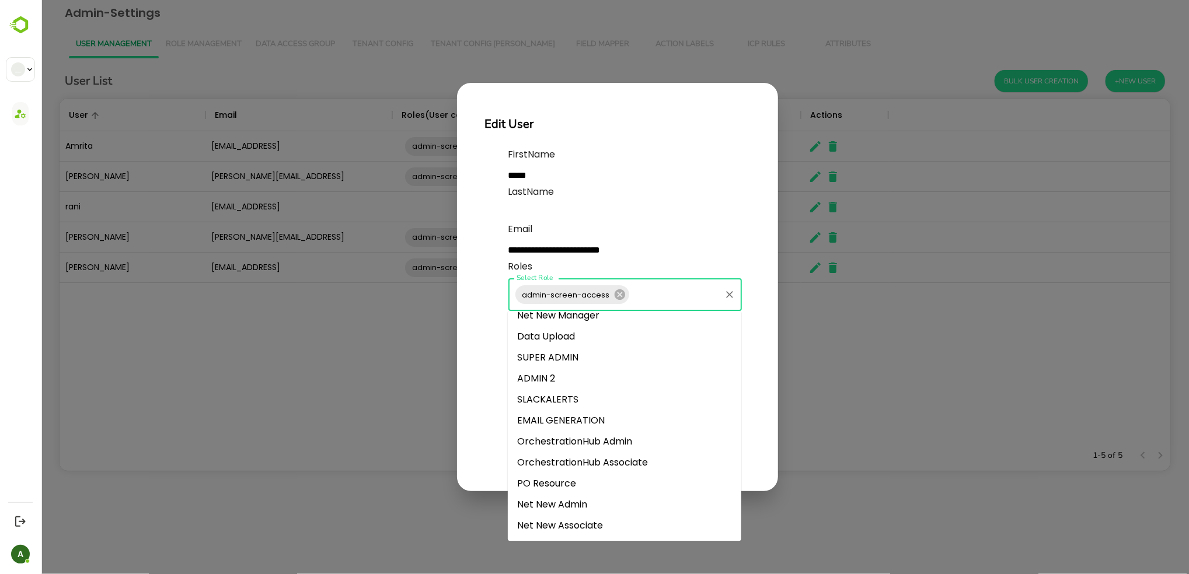
click at [548, 360] on li "SUPER ADMIN" at bounding box center [623, 357] width 233 height 21
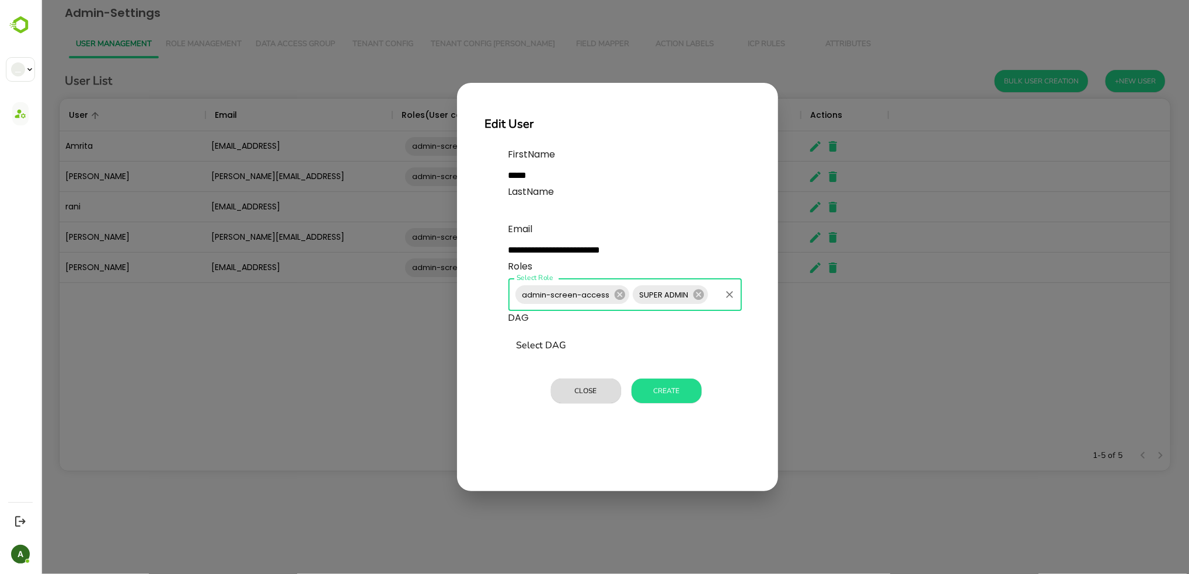
click at [539, 349] on div "Select DAG Select DAG" at bounding box center [624, 346] width 233 height 33
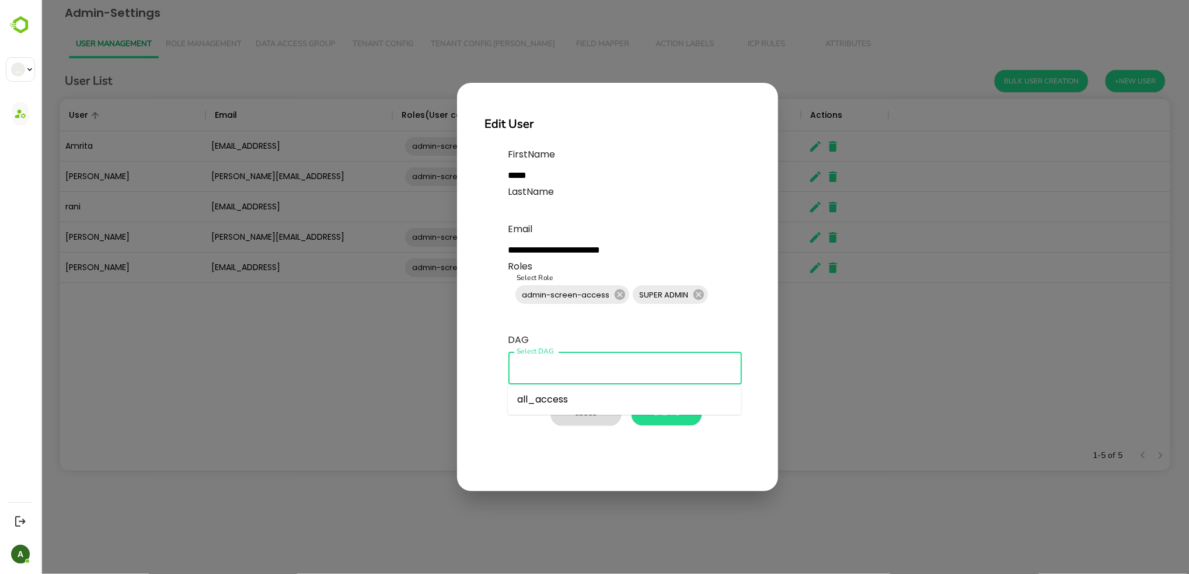
click at [544, 400] on li "all_access" at bounding box center [623, 399] width 233 height 21
type input "**********"
click at [671, 412] on button "Create" at bounding box center [666, 413] width 70 height 25
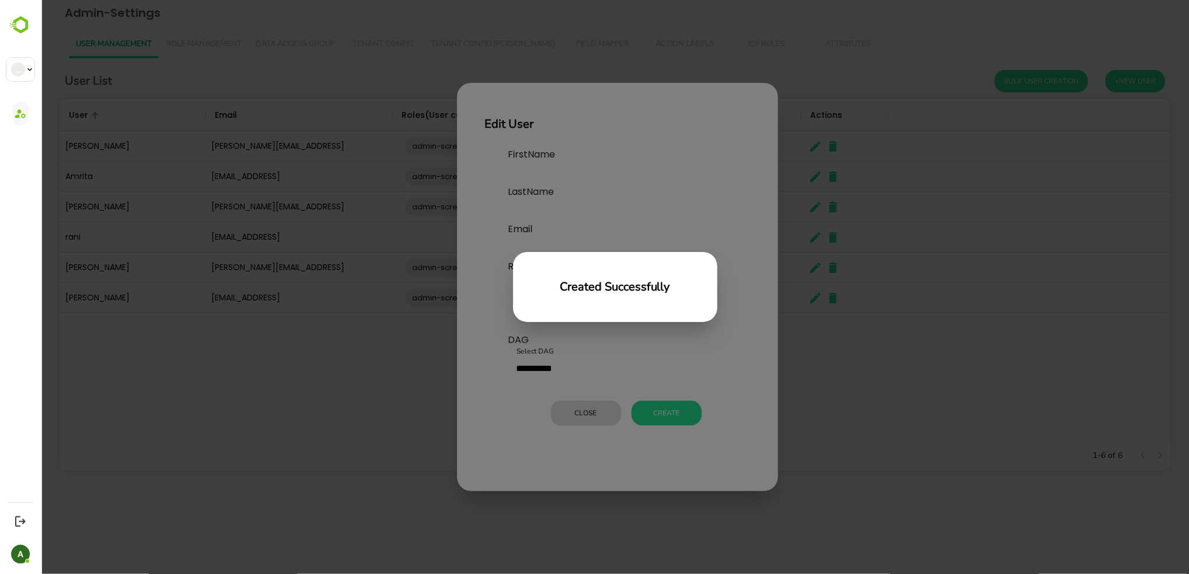
click at [557, 450] on div "Created Successfully" at bounding box center [614, 287] width 1148 height 574
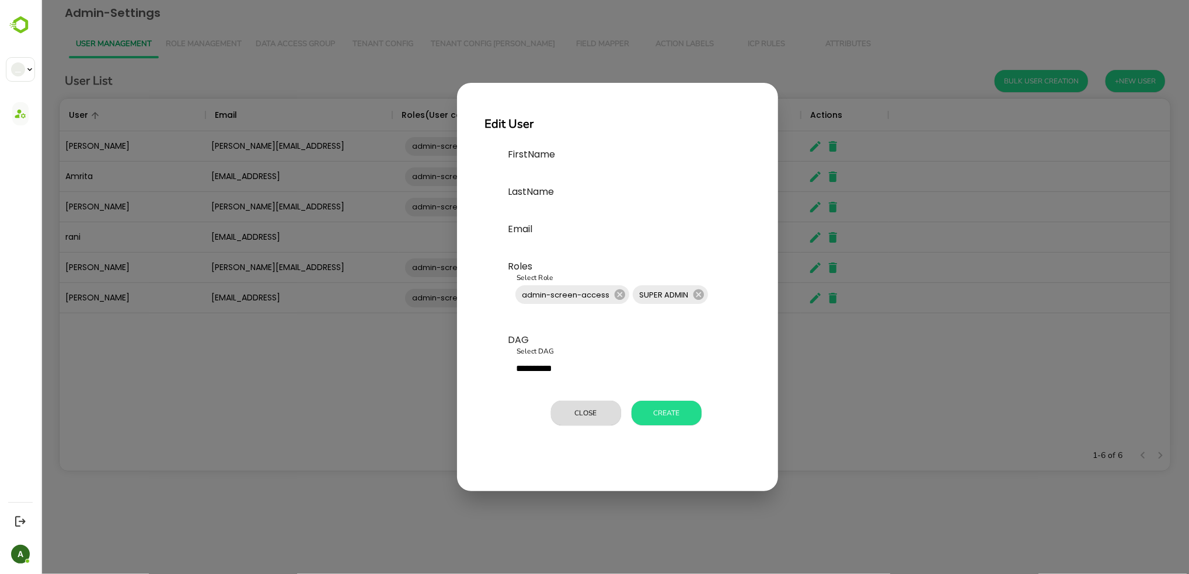
click at [387, 421] on div "**********" at bounding box center [614, 287] width 1148 height 574
click at [576, 416] on button "Close" at bounding box center [585, 413] width 70 height 25
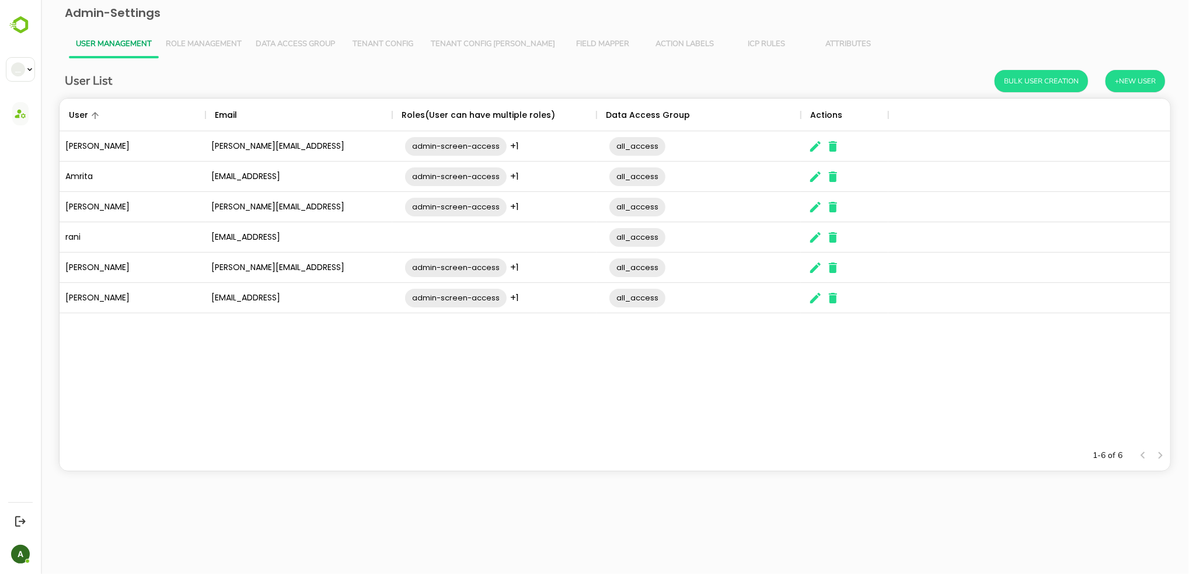
click at [511, 416] on div "Amith [EMAIL_ADDRESS] admin-screen-access +1 ​ all_access ​ Amrita [EMAIL_ADDRE…" at bounding box center [614, 285] width 1111 height 309
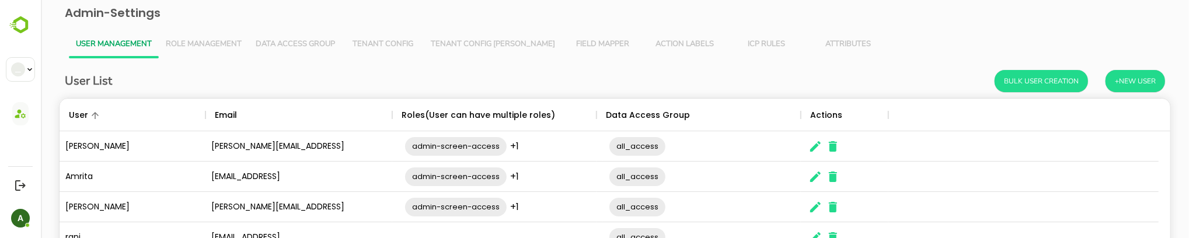
click at [569, 41] on span "Field Mapper" at bounding box center [603, 44] width 68 height 9
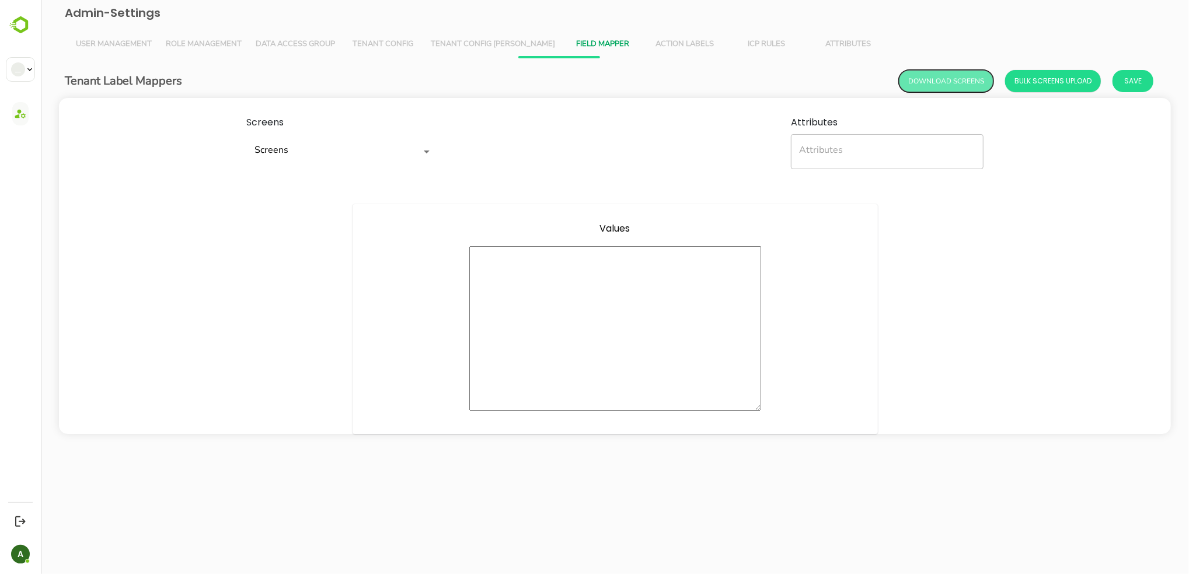
click at [960, 84] on button "Download Screens" at bounding box center [945, 81] width 95 height 22
click at [1184, 216] on body "Admin-Settings User Management Role Management Data Access Group Tenant Config …" at bounding box center [614, 231] width 1148 height 463
click at [1057, 82] on span "Bulk Screens Upload" at bounding box center [1052, 81] width 77 height 15
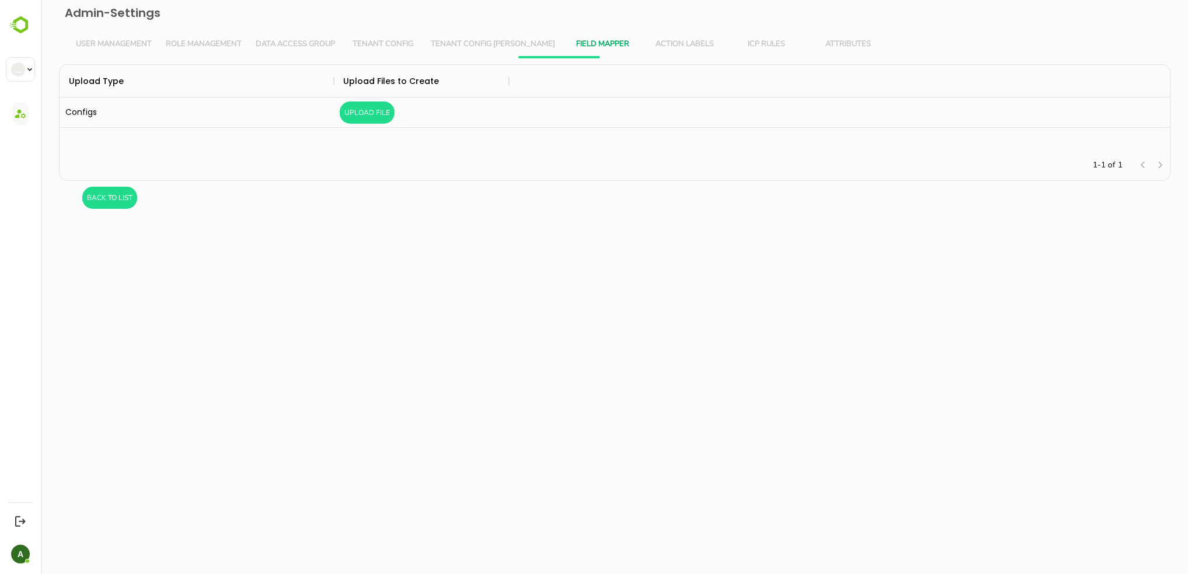
scroll to position [73, 1099]
click at [372, 109] on button "Upload File" at bounding box center [366, 113] width 55 height 22
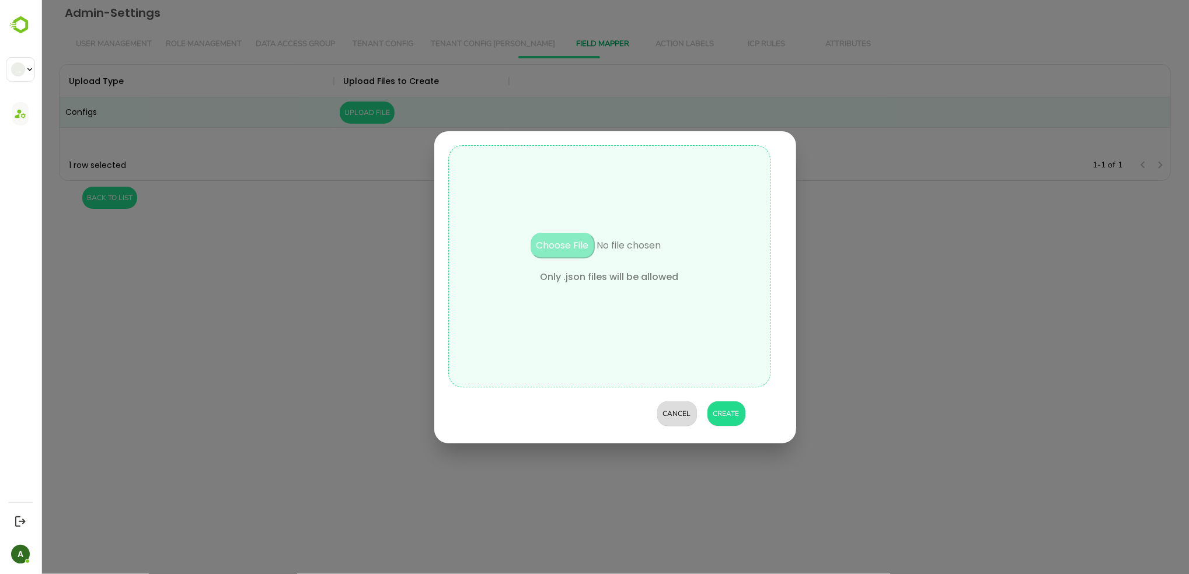
click at [551, 233] on input "file" at bounding box center [609, 251] width 198 height 37
type input "**********"
click at [740, 412] on button "Create" at bounding box center [726, 414] width 38 height 25
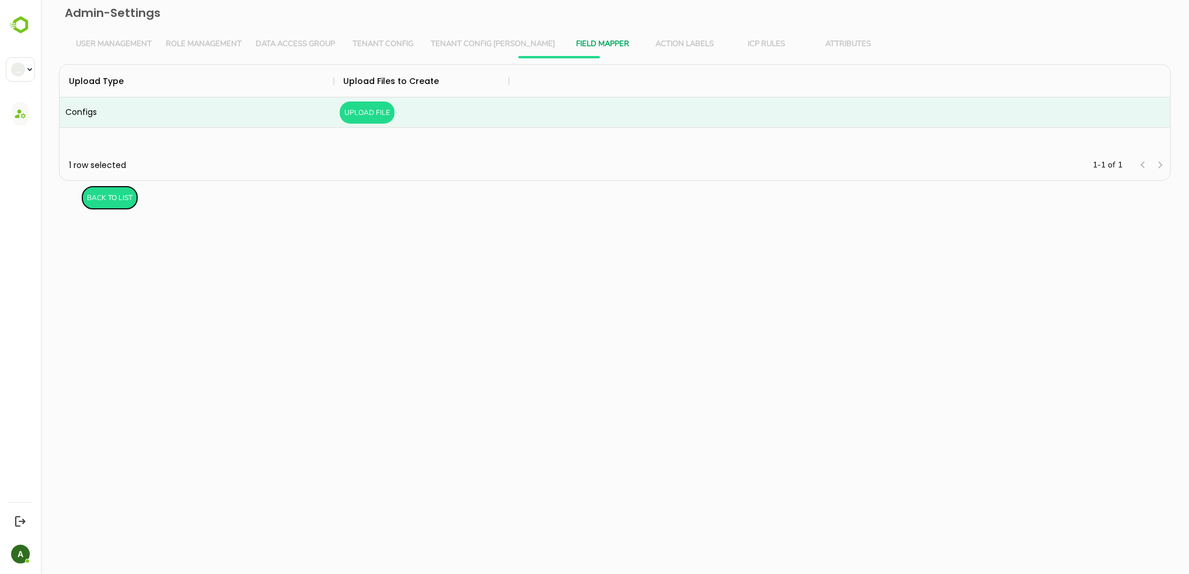
click at [107, 196] on button "BacK to List" at bounding box center [109, 198] width 55 height 22
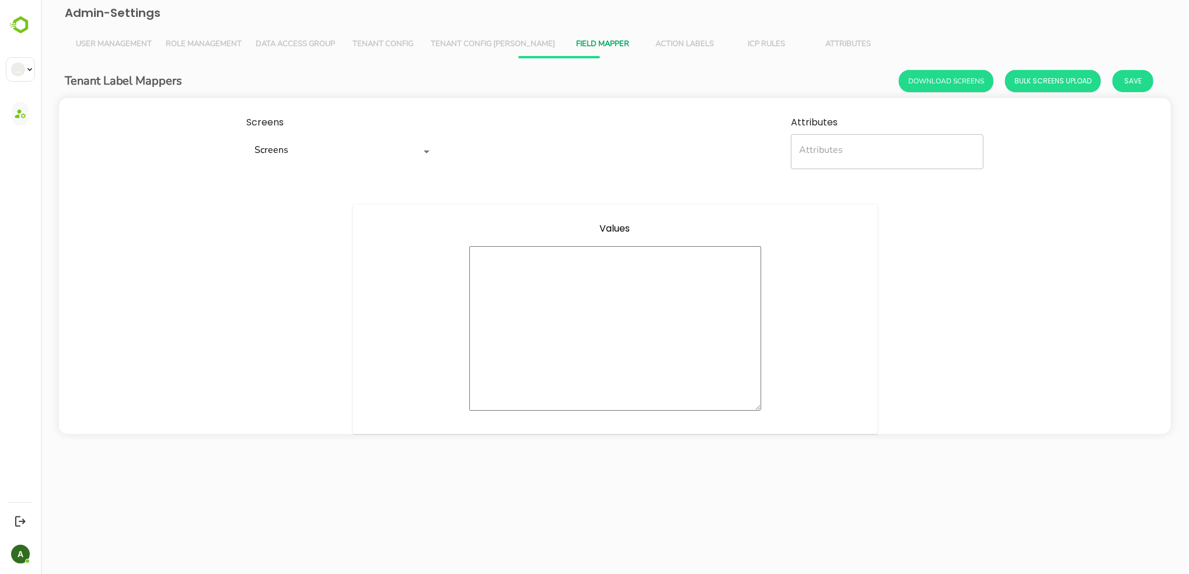
click at [274, 135] on div "Screens" at bounding box center [342, 151] width 193 height 35
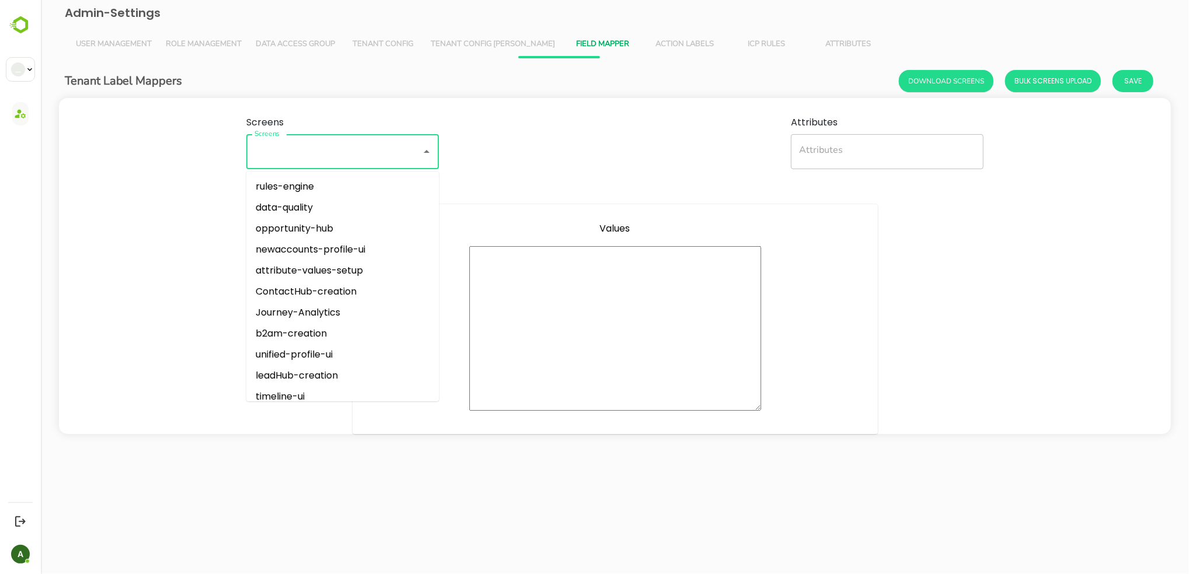
click at [320, 155] on input "Screens" at bounding box center [325, 152] width 149 height 25
click at [377, 44] on span "Tenant Config" at bounding box center [382, 44] width 68 height 9
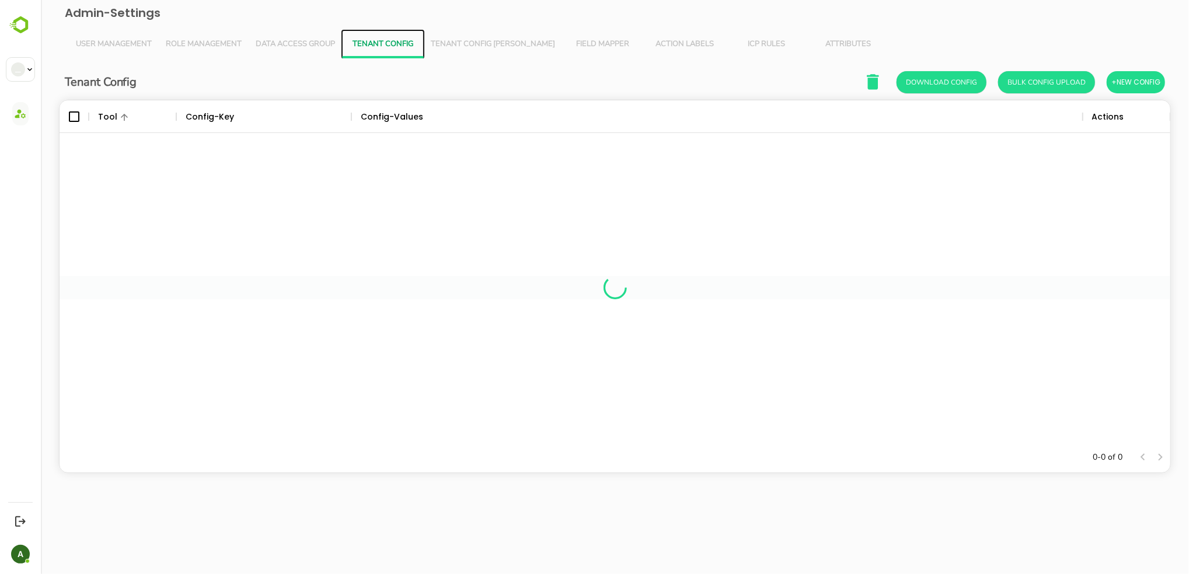
scroll to position [330, 1099]
click at [1057, 83] on button "Bulk Config Upload" at bounding box center [1046, 82] width 97 height 22
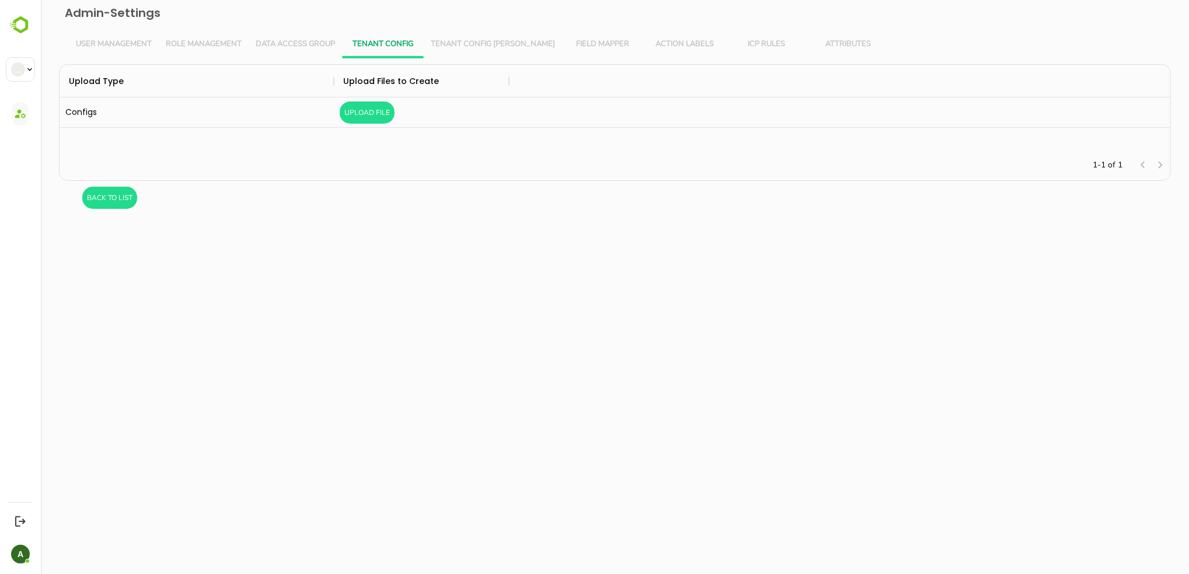
scroll to position [73, 1099]
click at [376, 109] on button "Upload File" at bounding box center [366, 113] width 55 height 22
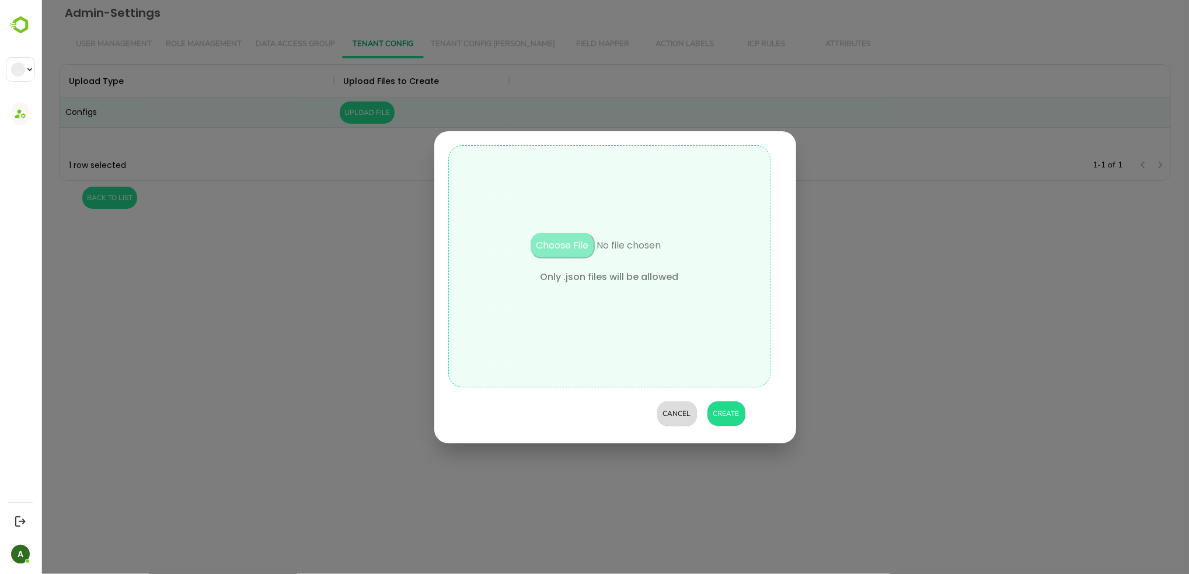
click at [584, 244] on input "file" at bounding box center [609, 251] width 198 height 37
type input "**********"
click at [730, 407] on button "Create" at bounding box center [726, 414] width 38 height 25
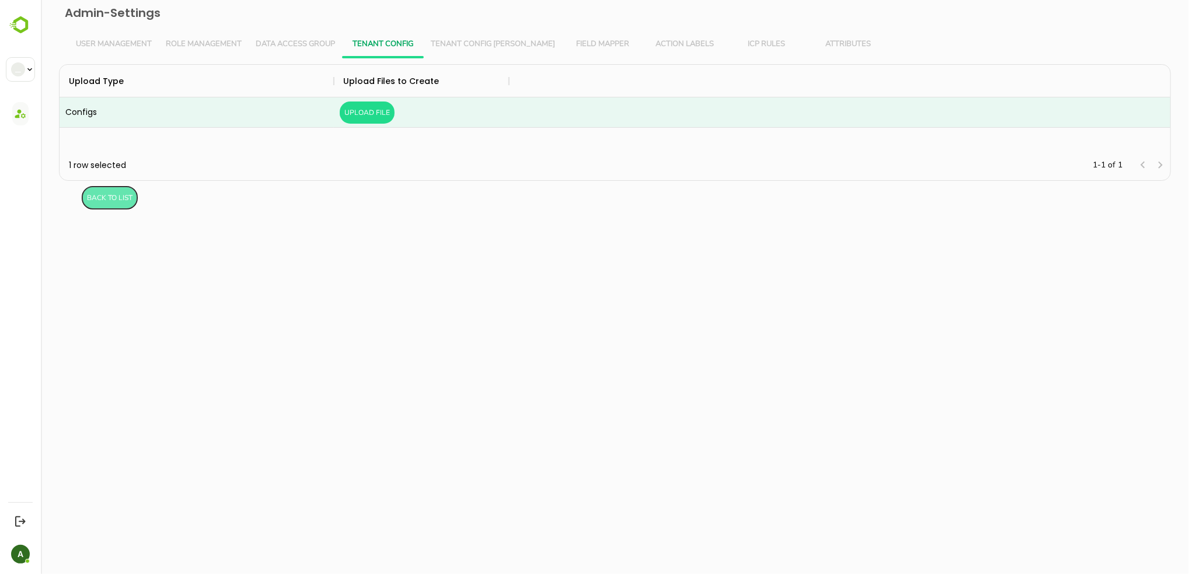
click at [114, 194] on button "BacK to List" at bounding box center [109, 198] width 55 height 22
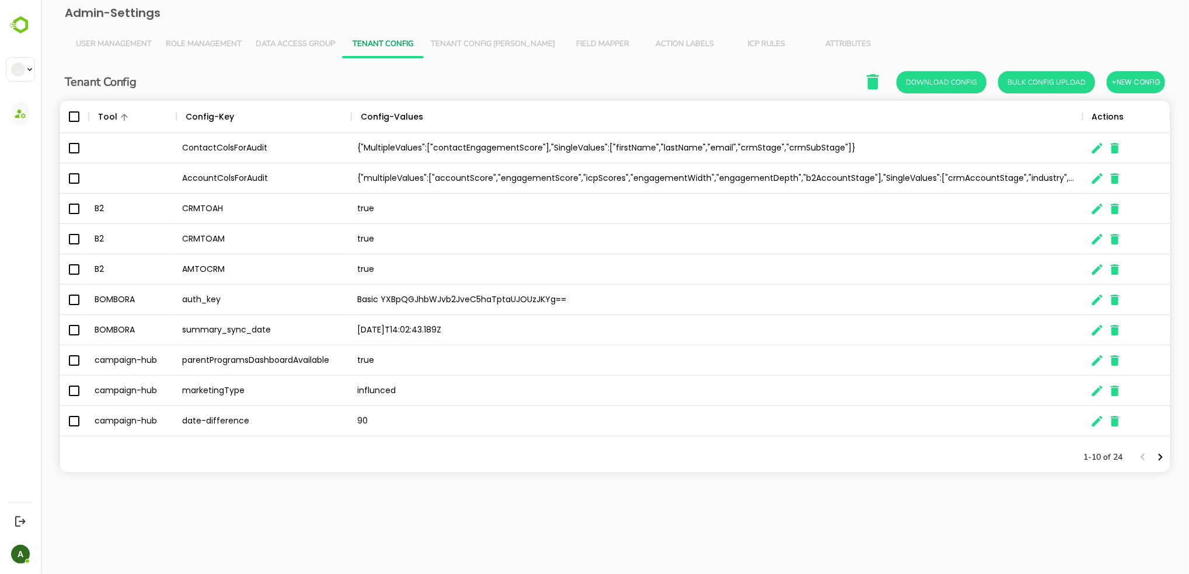
scroll to position [330, 1099]
click at [1169, 461] on div "1-10 of 24" at bounding box center [1119, 457] width 101 height 30
drag, startPoint x: 1169, startPoint y: 461, endPoint x: 1162, endPoint y: 460, distance: 7.7
click at [1162, 460] on icon "Next page" at bounding box center [1160, 458] width 14 height 14
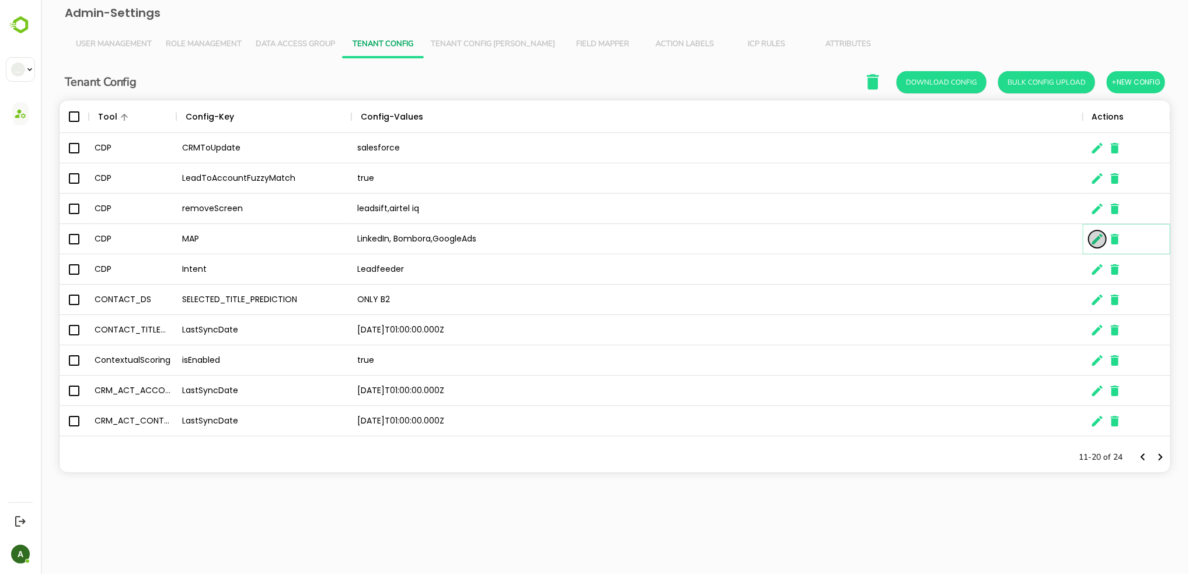
click at [1093, 243] on icon "The User Data" at bounding box center [1097, 239] width 11 height 11
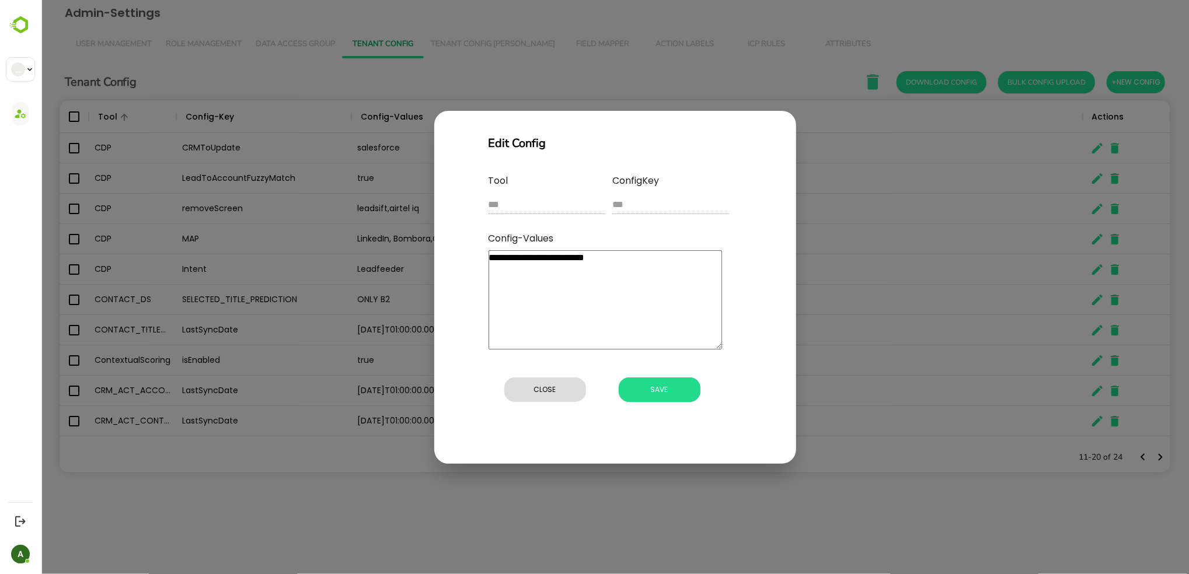
drag, startPoint x: 499, startPoint y: 258, endPoint x: 633, endPoint y: 260, distance: 134.3
click at [633, 260] on textarea "**********" at bounding box center [604, 299] width 233 height 99
type textarea "***"
type textarea "*"
type textarea "***"
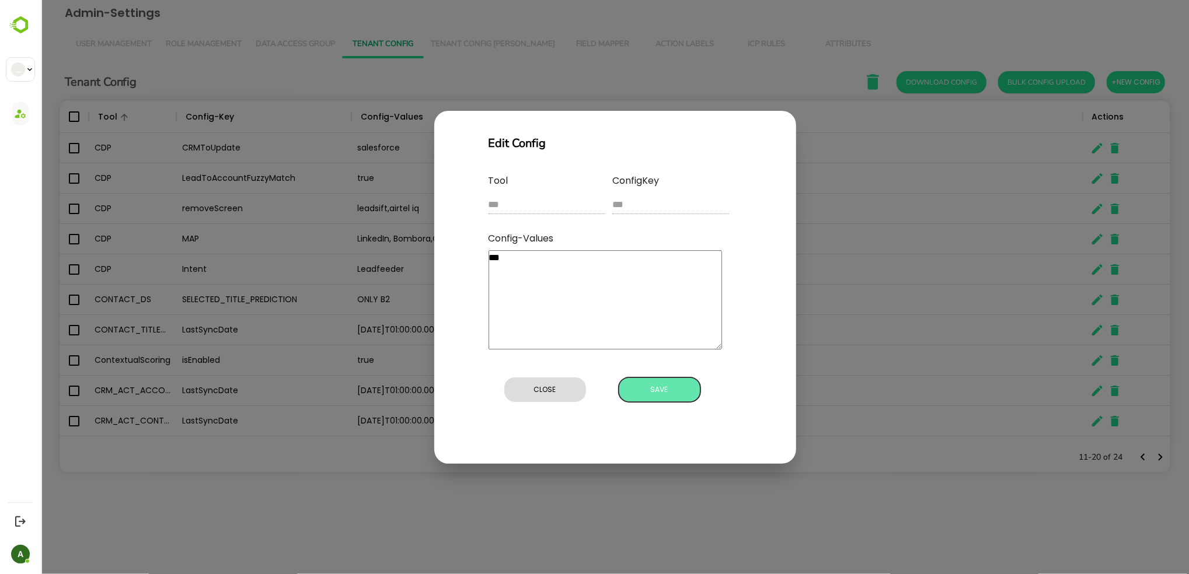
click at [664, 389] on span "Save" at bounding box center [659, 389] width 70 height 15
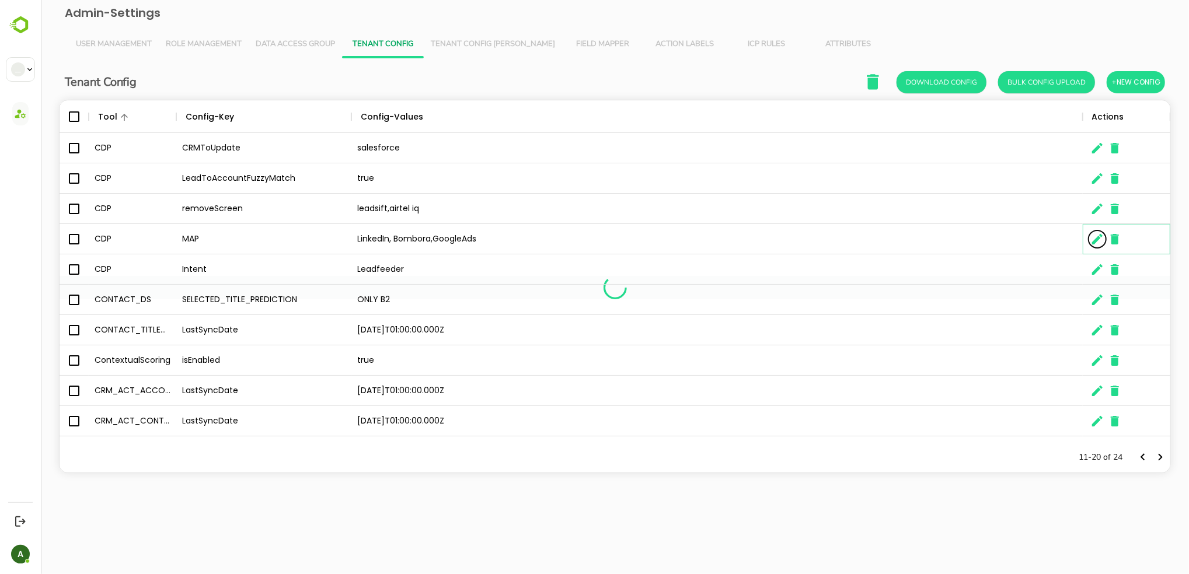
type textarea "*"
click at [1094, 240] on icon "The User Data" at bounding box center [1097, 239] width 11 height 11
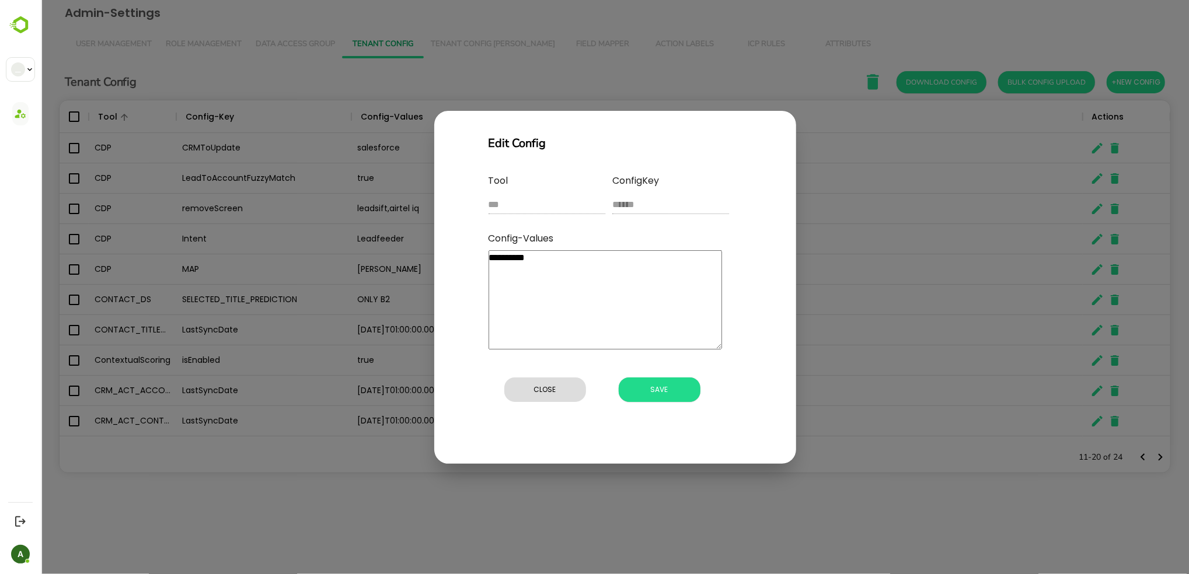
drag, startPoint x: 500, startPoint y: 258, endPoint x: 678, endPoint y: 269, distance: 178.3
click at [678, 269] on textarea "**********" at bounding box center [604, 299] width 233 height 99
type textarea "**"
type textarea "*"
type textarea "**"
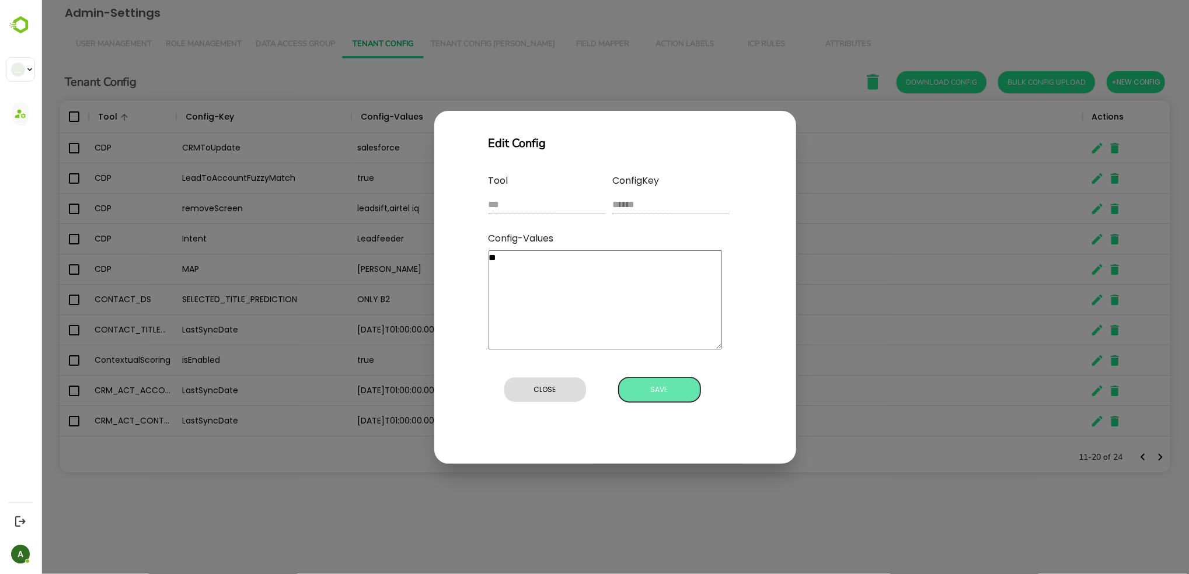
click at [670, 396] on span "Save" at bounding box center [659, 389] width 70 height 15
type textarea "*"
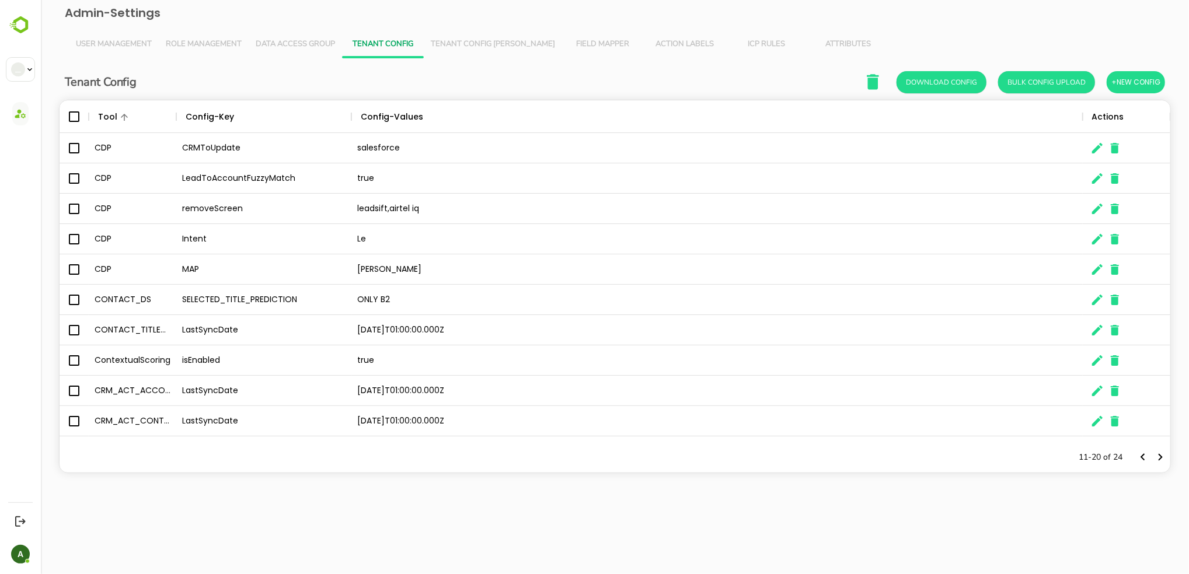
click at [103, 45] on span "User Management" at bounding box center [113, 44] width 76 height 9
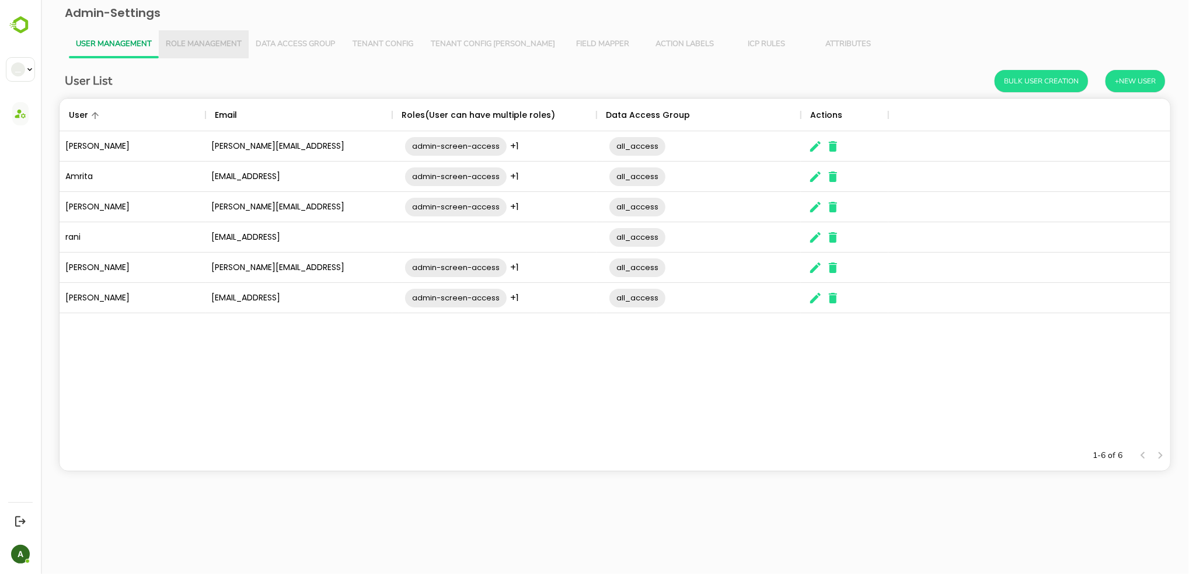
click at [200, 40] on span "Role Management" at bounding box center [203, 44] width 76 height 9
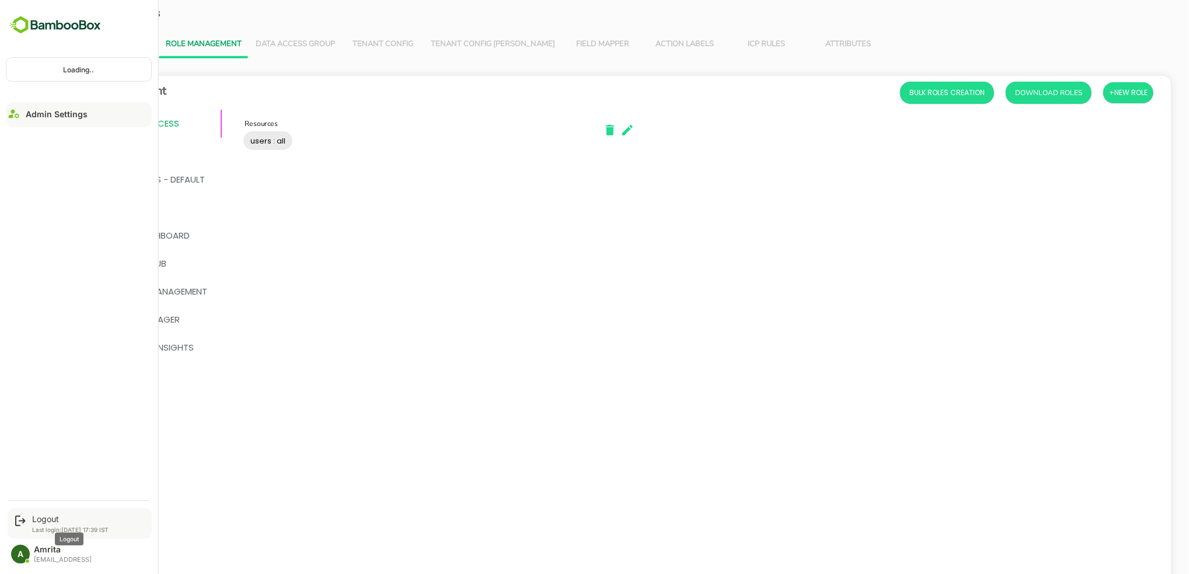
click at [43, 515] on div "Logout" at bounding box center [70, 519] width 76 height 10
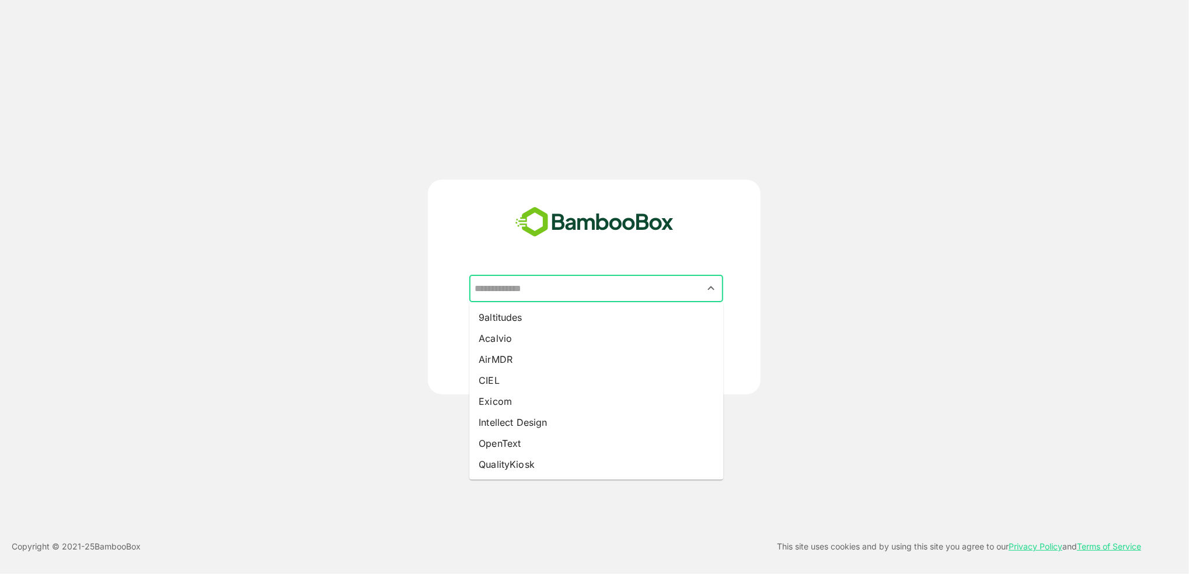
click at [591, 291] on input "text" at bounding box center [596, 289] width 249 height 22
click at [529, 400] on li "Exicom" at bounding box center [596, 401] width 254 height 21
type input "******"
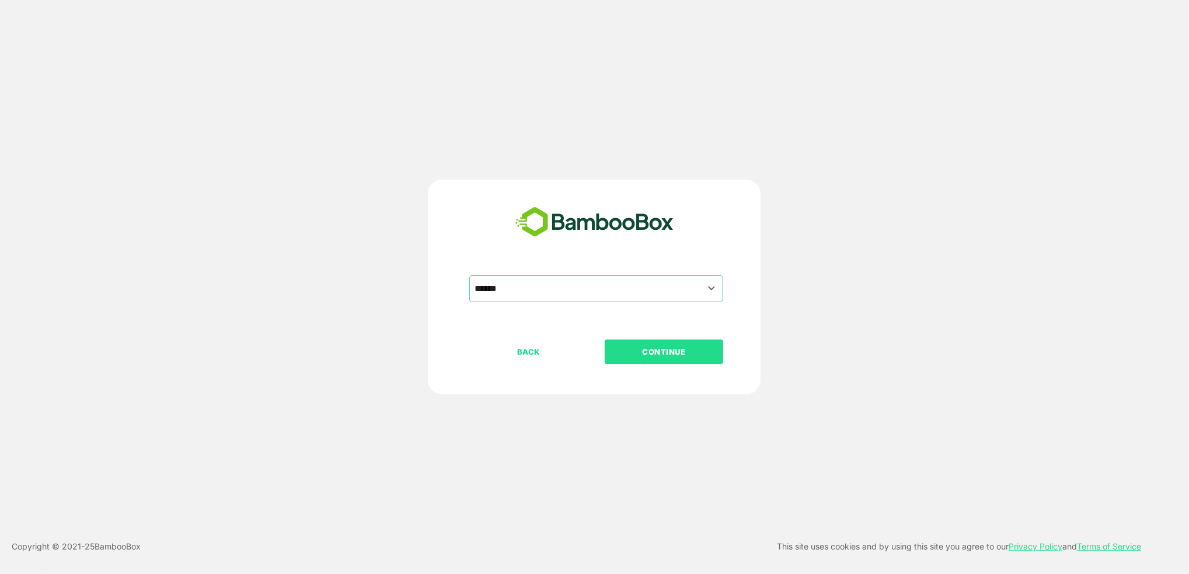
click at [634, 352] on p "CONTINUE" at bounding box center [664, 352] width 117 height 13
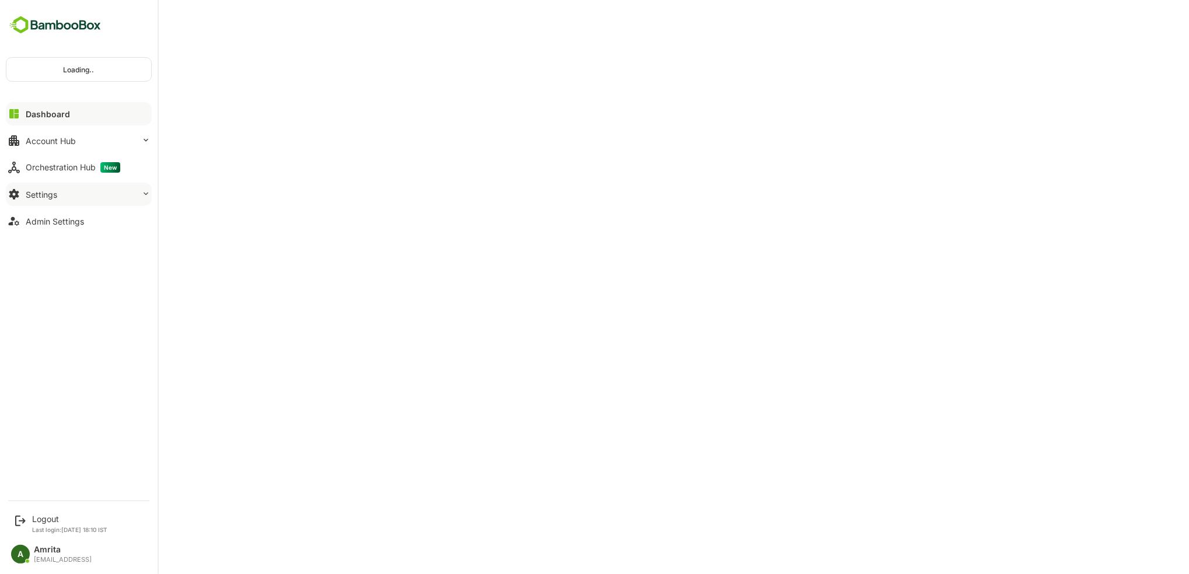
click at [32, 195] on div "Settings" at bounding box center [42, 195] width 32 height 10
click at [77, 287] on div "Profile Configuration" at bounding box center [61, 287] width 71 height 10
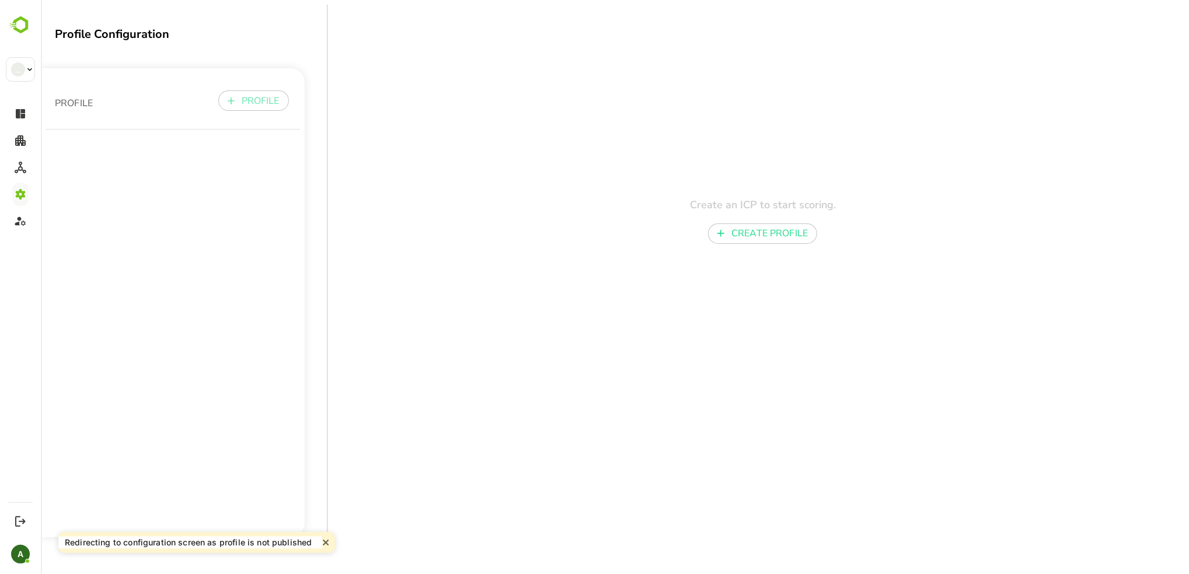
click at [252, 100] on p "PROFILE" at bounding box center [260, 101] width 38 height 14
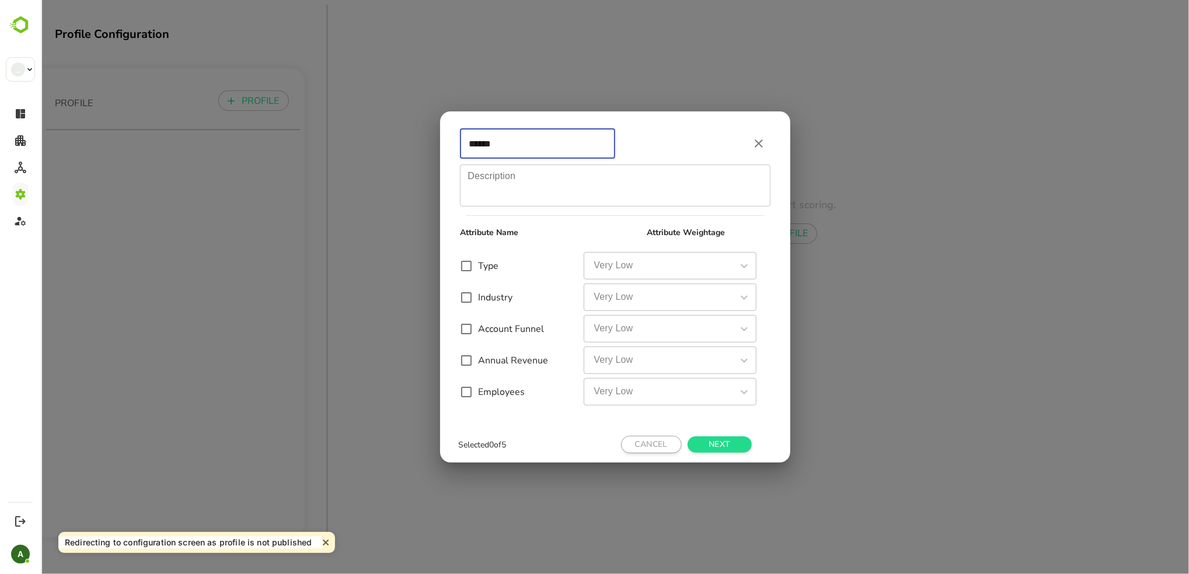
type input "******"
click at [517, 180] on textarea "Description" at bounding box center [615, 185] width 294 height 30
type textarea "*"
type textarea "**"
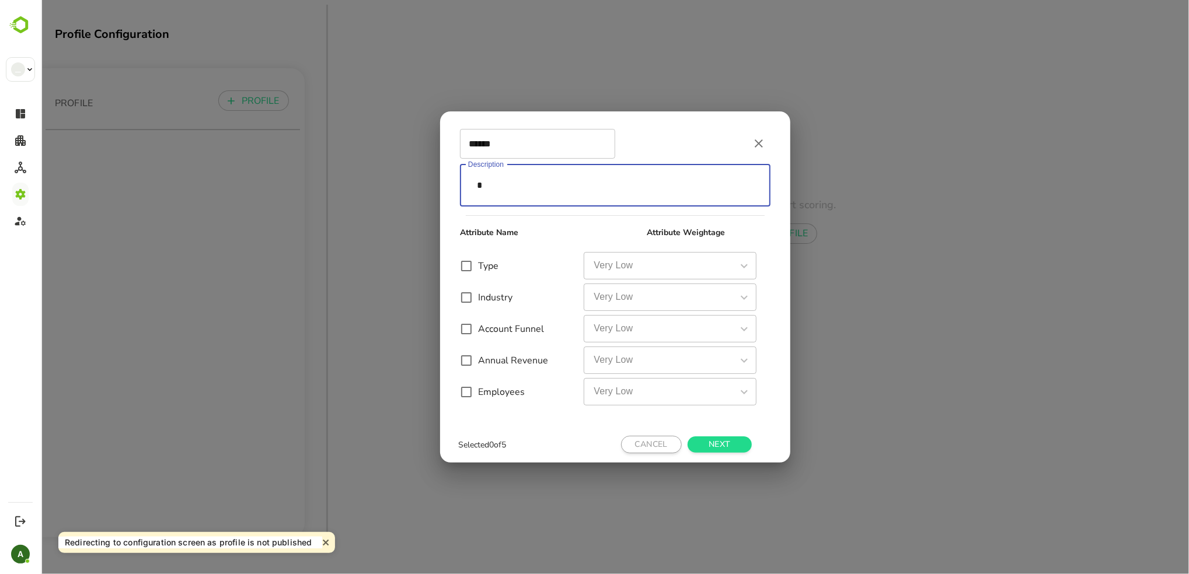
type textarea "*"
type textarea "***"
type textarea "*"
type textarea "****"
type textarea "*"
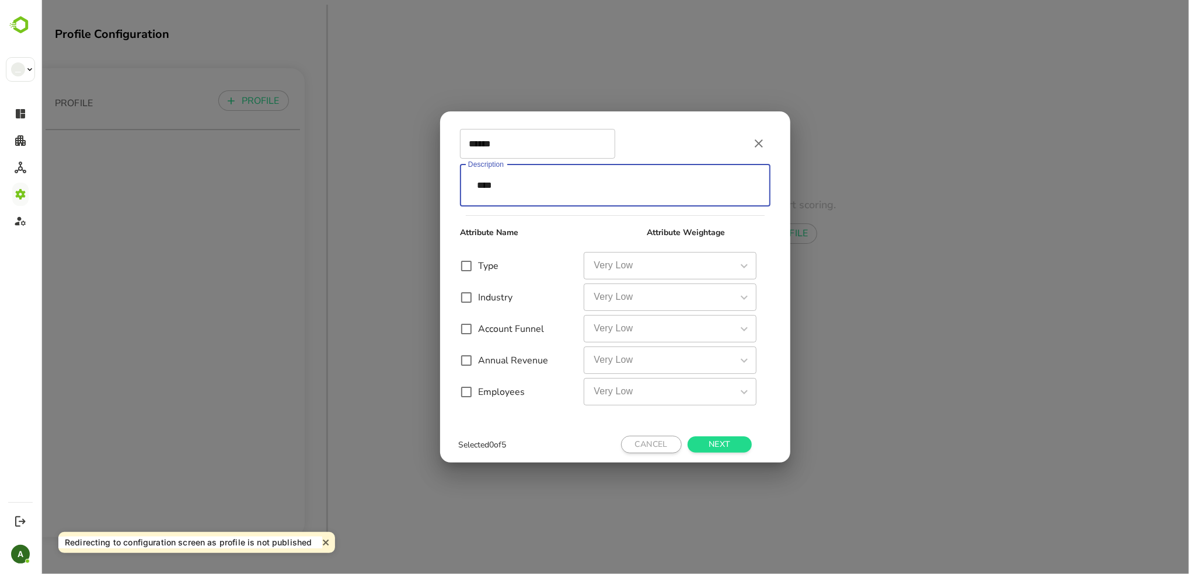
type textarea "*****"
type textarea "*"
type textarea "******"
type textarea "*"
type textarea "******"
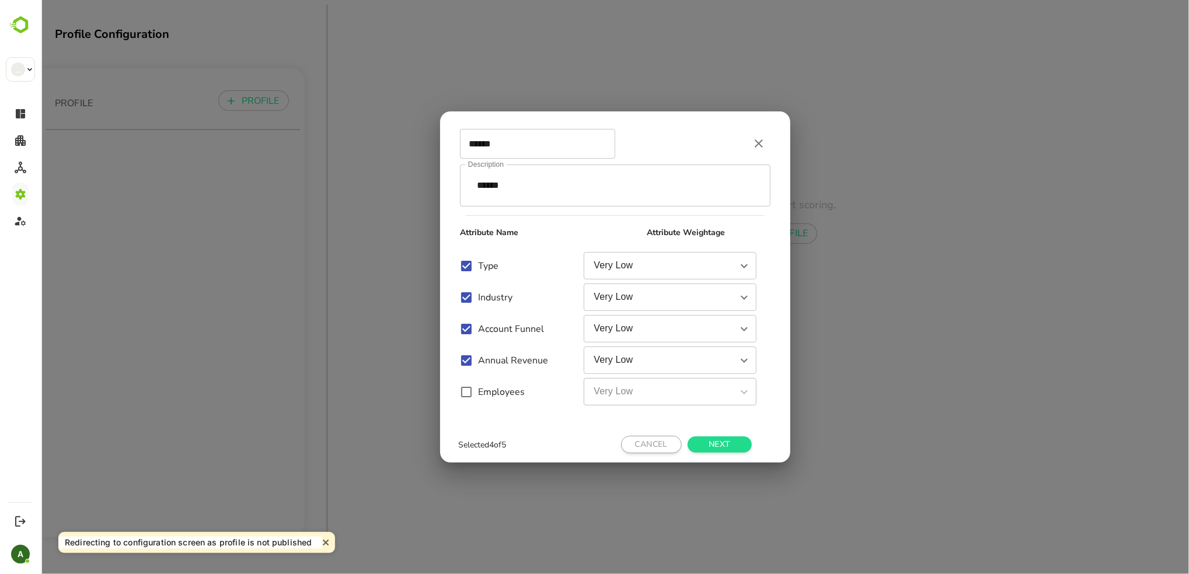
type textarea "*"
click at [740, 440] on span "NEXT" at bounding box center [719, 445] width 62 height 15
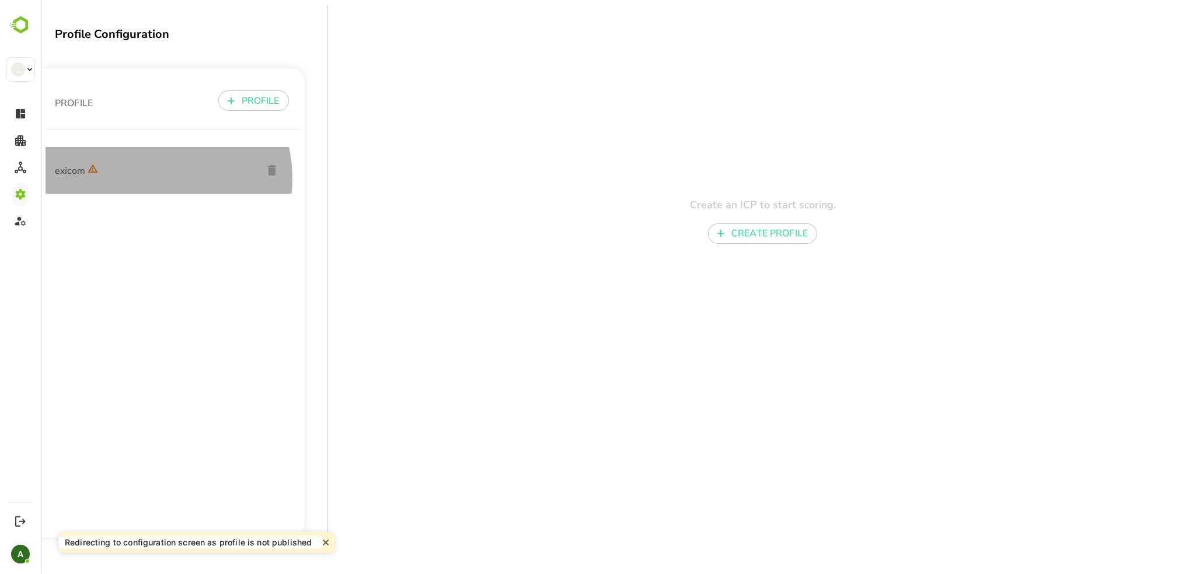
click at [140, 180] on div "exicom" at bounding box center [172, 170] width 254 height 47
click at [71, 171] on span "exicom" at bounding box center [153, 170] width 198 height 15
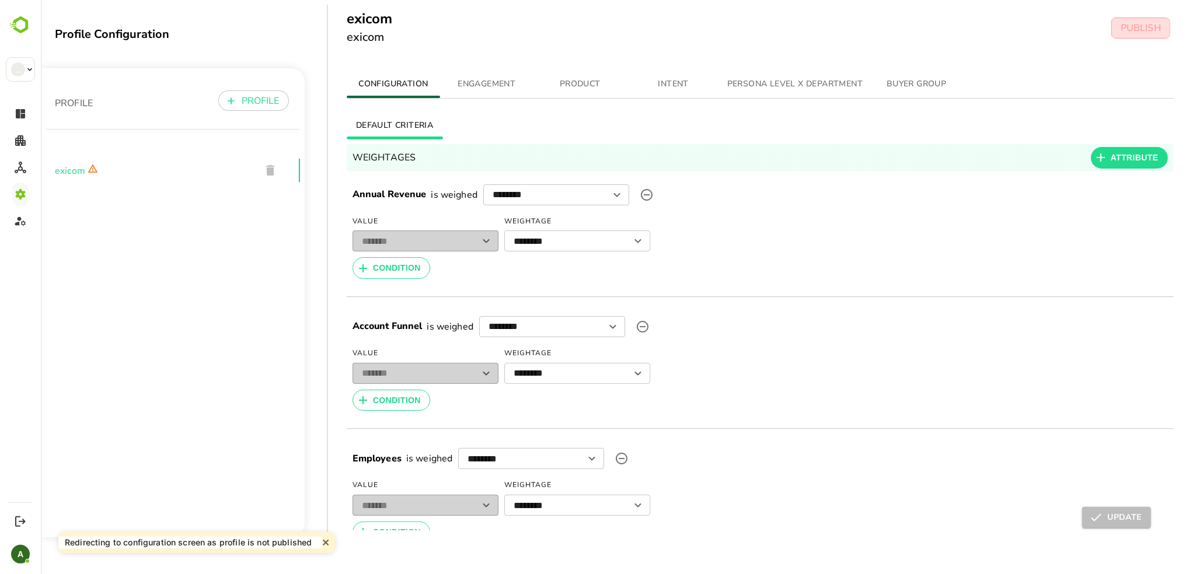
click at [1131, 28] on p "PUBLISH" at bounding box center [1140, 28] width 40 height 14
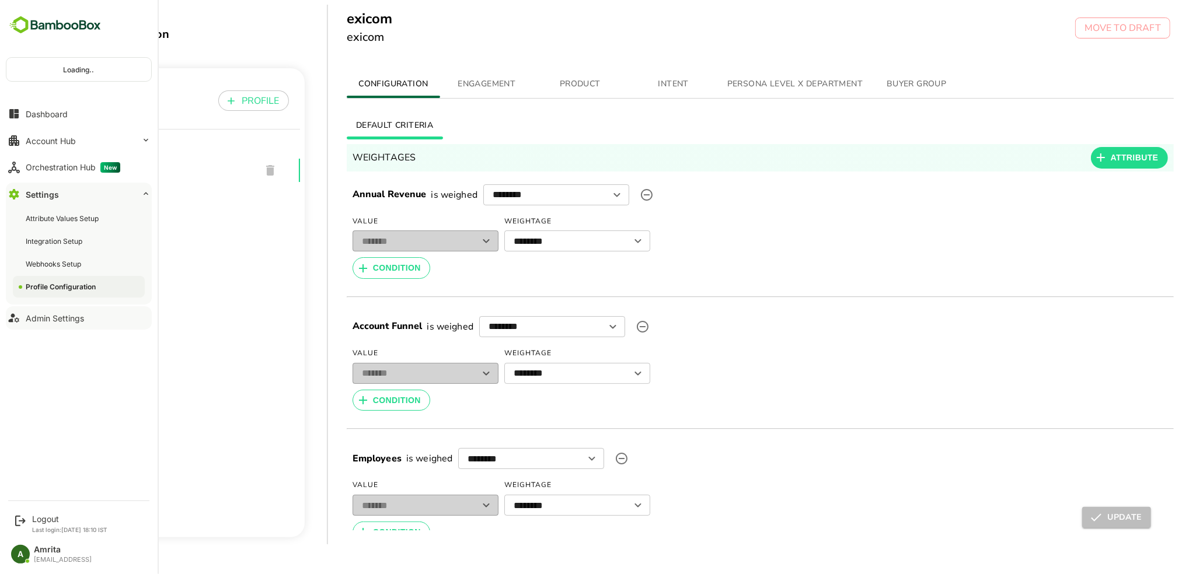
click at [49, 318] on div "Admin Settings" at bounding box center [55, 318] width 58 height 10
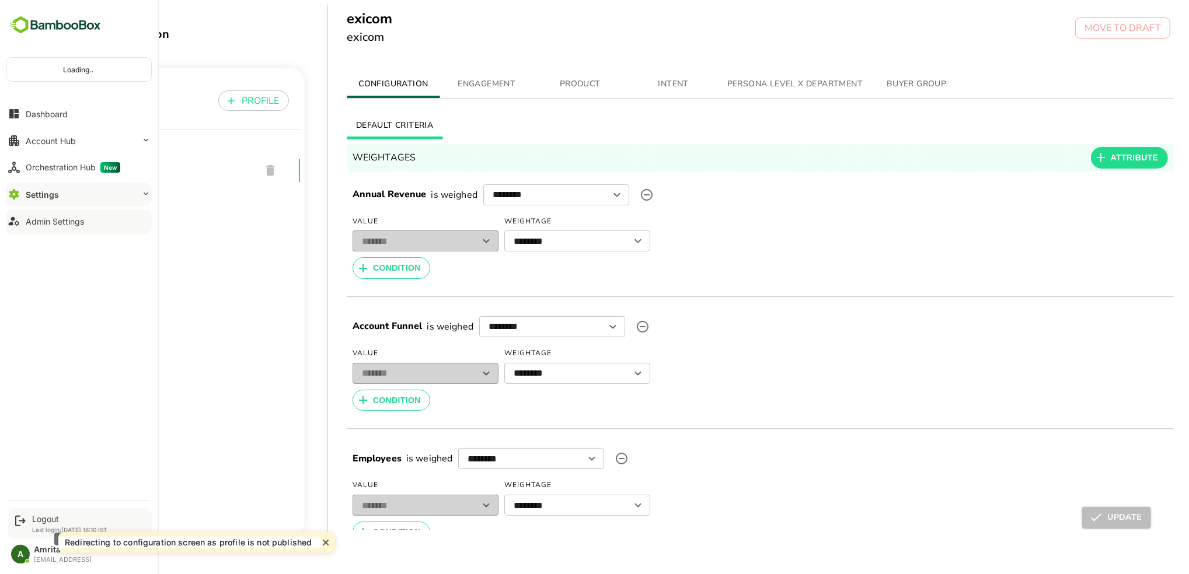
click at [41, 522] on div "Logout" at bounding box center [69, 519] width 75 height 10
